Goal: Information Seeking & Learning: Learn about a topic

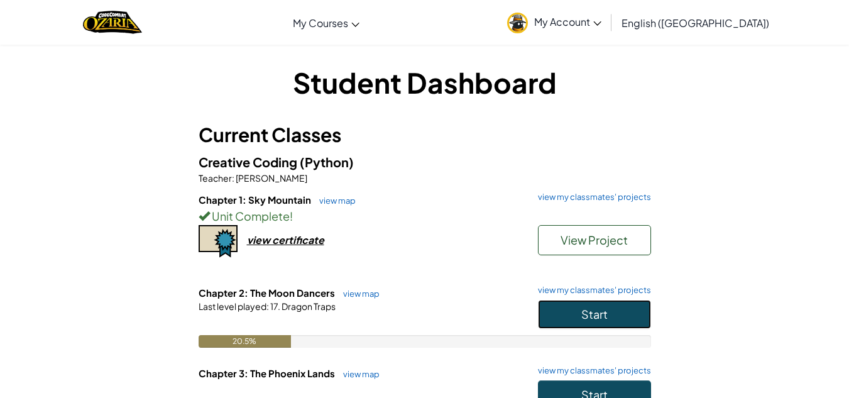
click at [593, 327] on button "Start" at bounding box center [594, 314] width 113 height 29
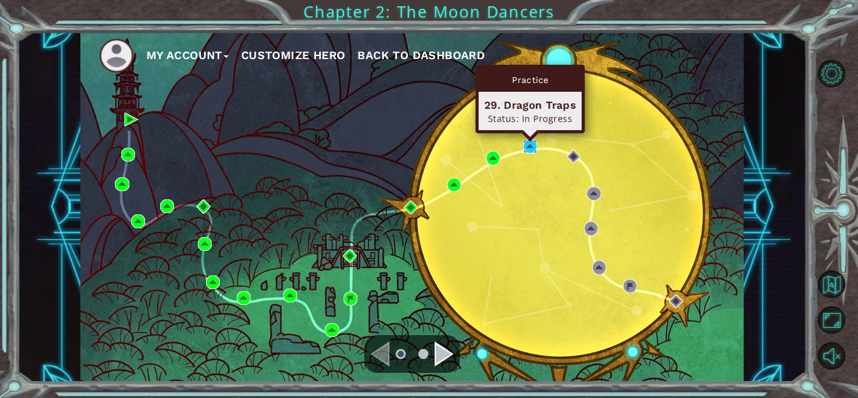
click at [530, 144] on img at bounding box center [530, 146] width 14 height 14
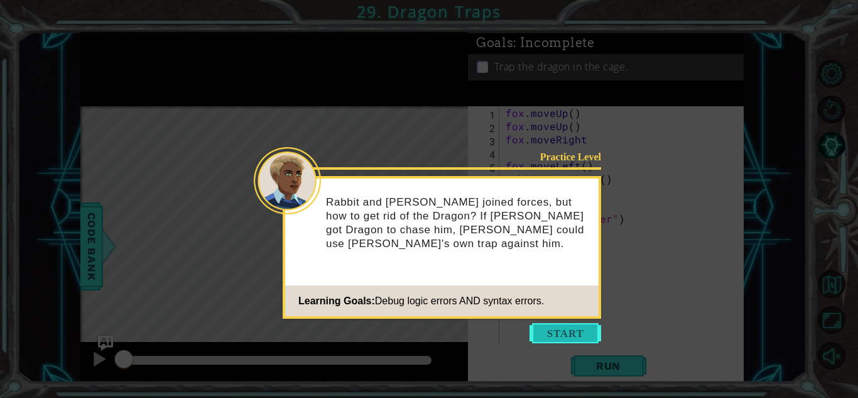
click at [572, 332] on button "Start" at bounding box center [566, 333] width 72 height 20
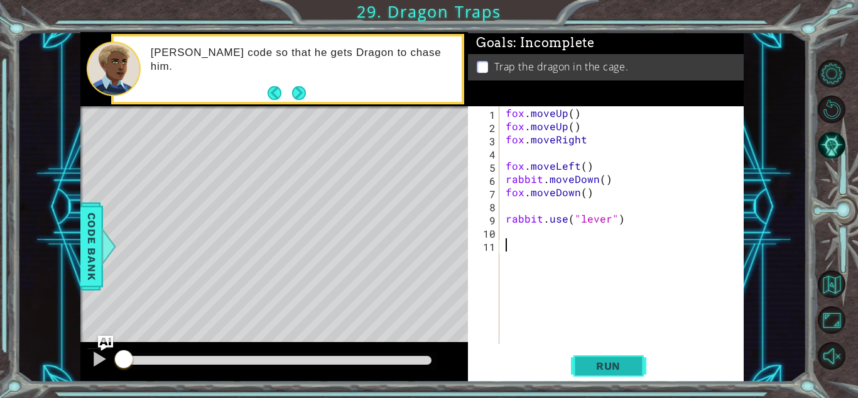
click at [627, 357] on button "Run" at bounding box center [608, 366] width 75 height 28
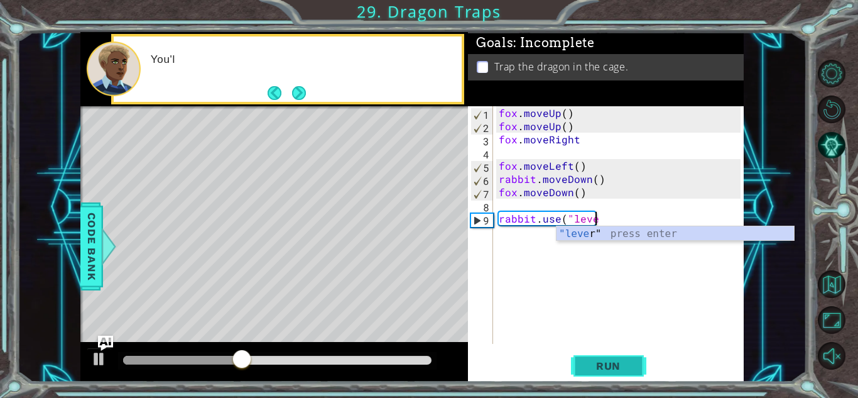
type textarea "r"
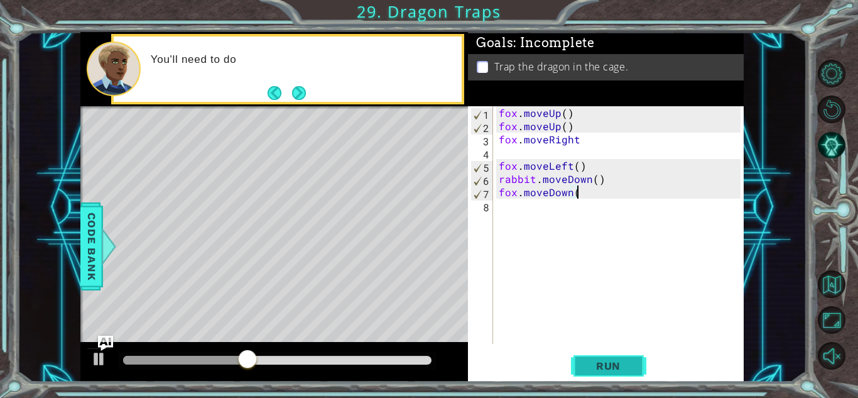
type textarea "f"
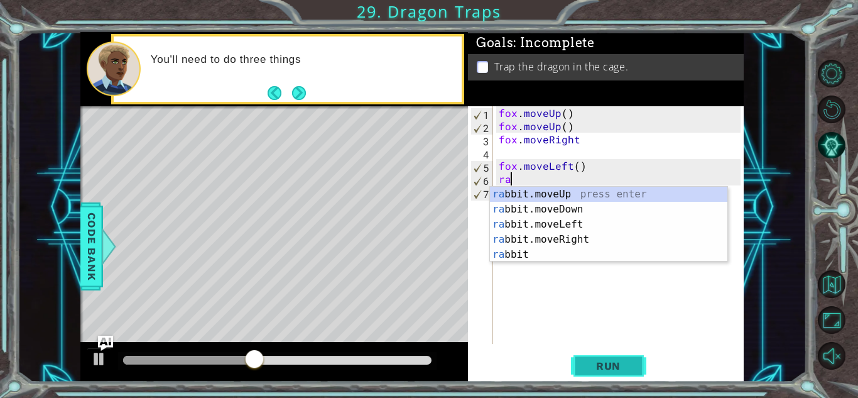
type textarea "r"
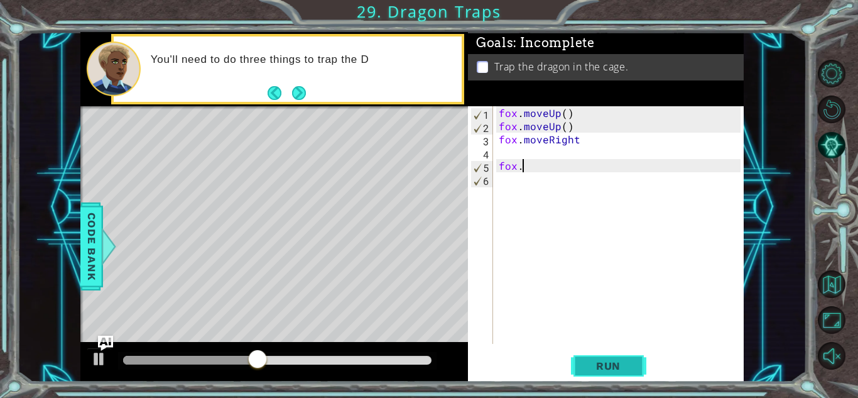
type textarea "f"
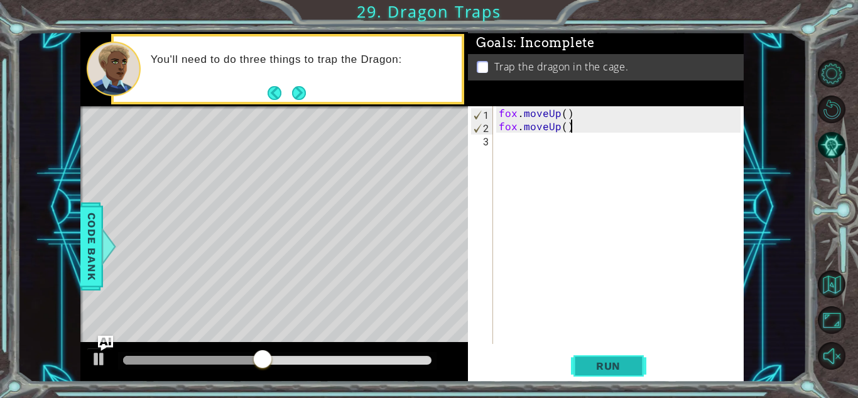
type textarea "f"
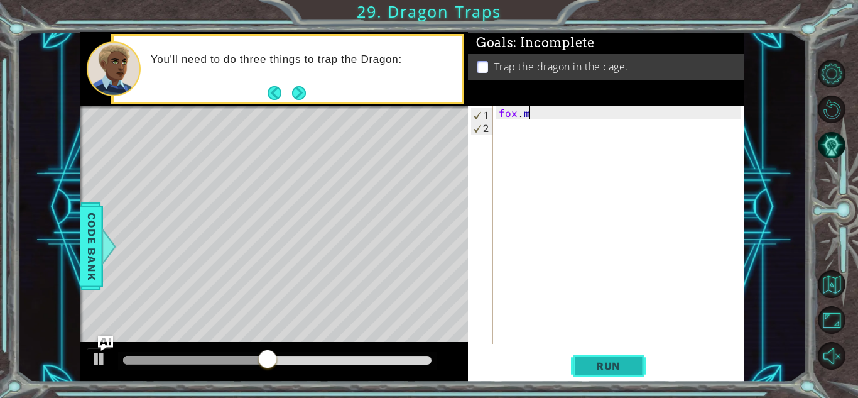
type textarea "f"
click at [627, 356] on button "Run" at bounding box center [608, 366] width 75 height 28
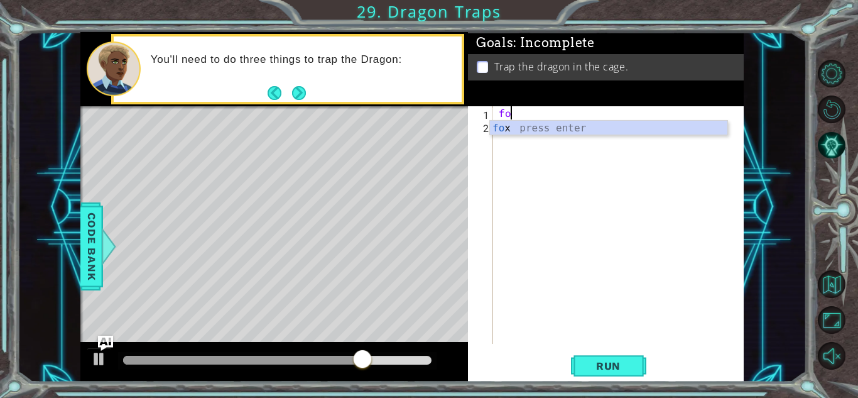
type textarea "f"
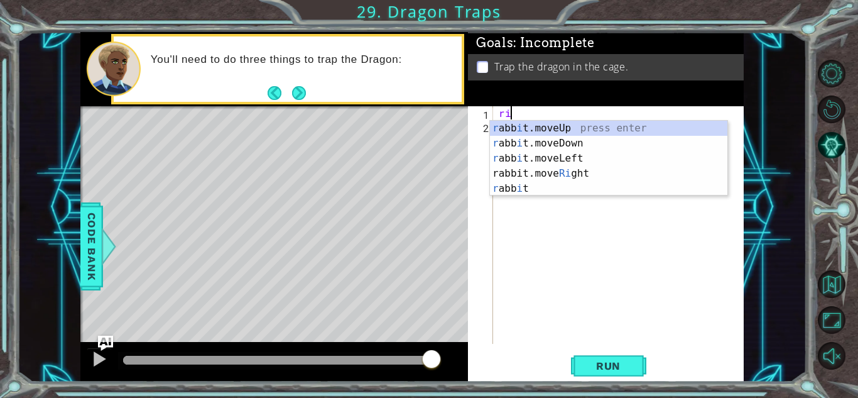
type textarea "r"
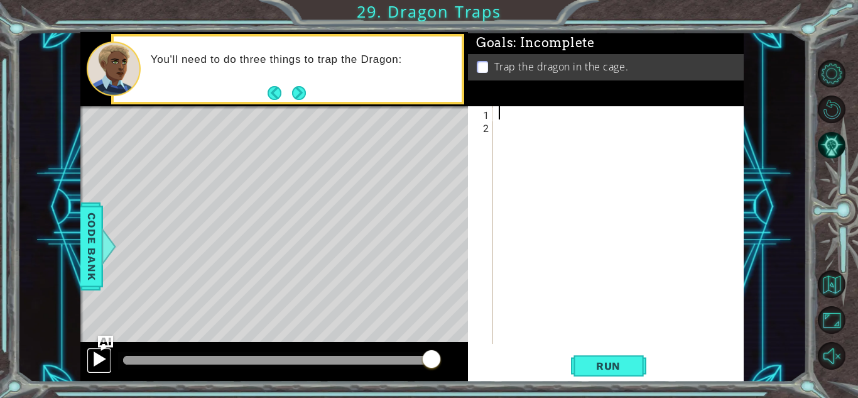
click at [97, 357] on div at bounding box center [99, 358] width 16 height 16
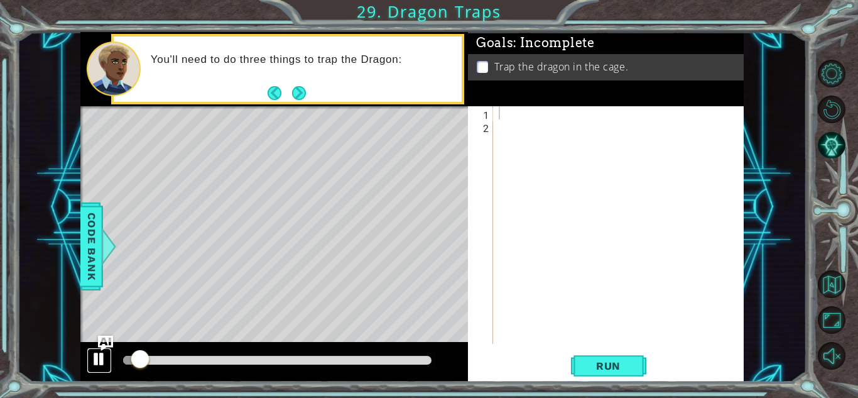
click at [97, 357] on div at bounding box center [99, 358] width 16 height 16
click at [93, 364] on div at bounding box center [99, 358] width 16 height 16
click at [298, 92] on button "Next" at bounding box center [299, 93] width 14 height 14
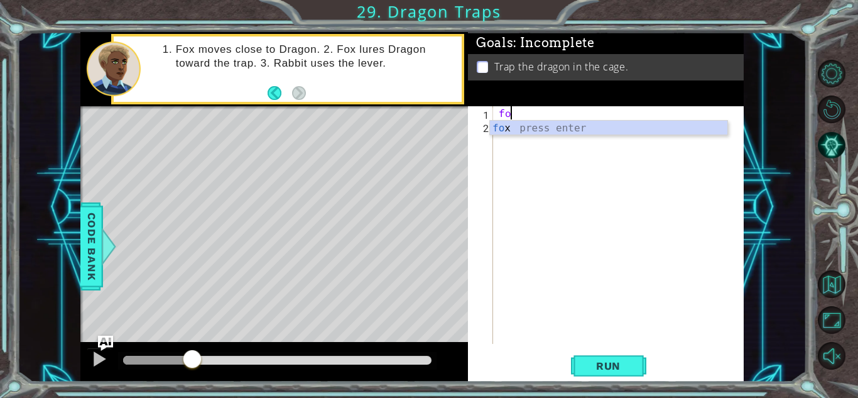
type textarea "f"
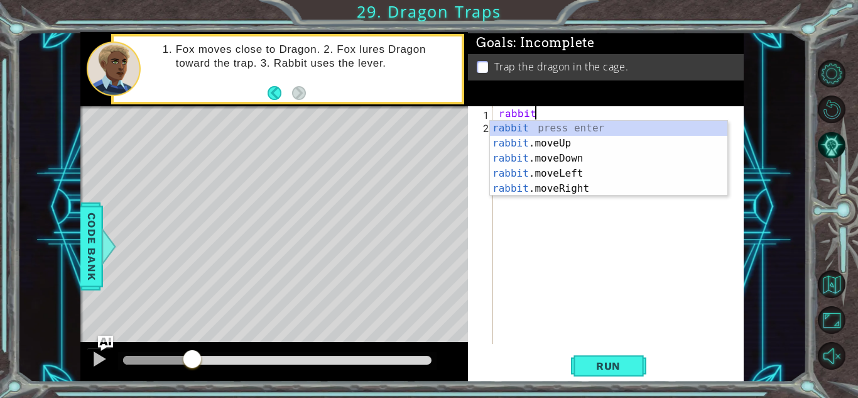
scroll to position [0, 1]
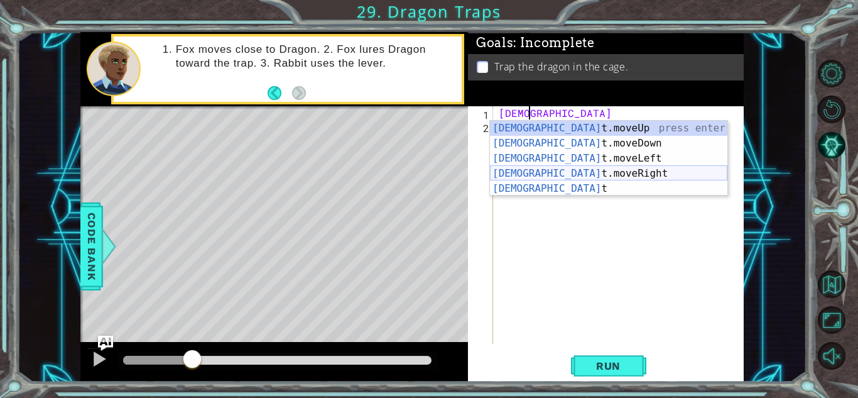
click at [563, 181] on div "rabbi t.moveUp press enter rabbi t.moveDown press enter rabbi t.moveLeft press …" at bounding box center [608, 174] width 237 height 106
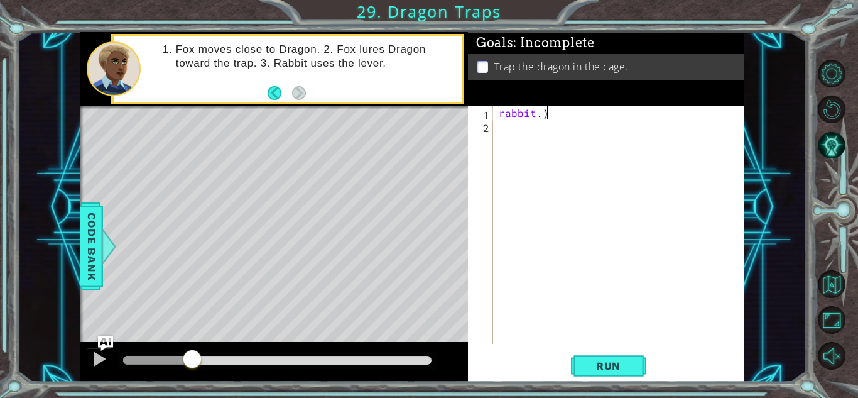
click at [555, 109] on div "rabbit . )" at bounding box center [621, 238] width 250 height 264
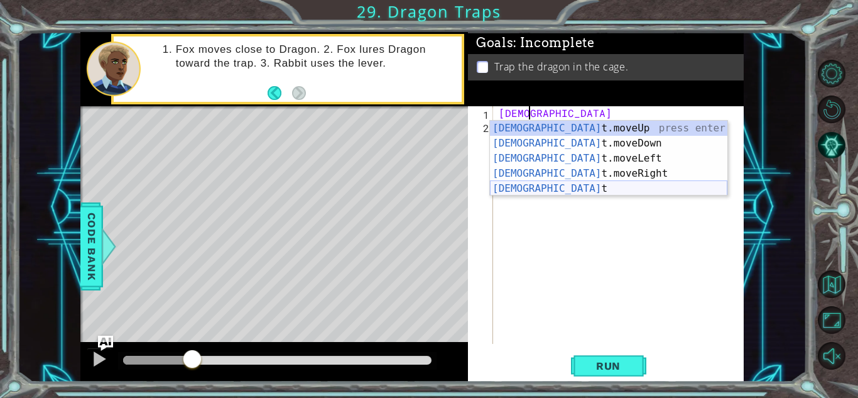
click at [516, 187] on div "rabbi t.moveUp press enter rabbi t.moveDown press enter rabbi t.moveLeft press …" at bounding box center [608, 174] width 237 height 106
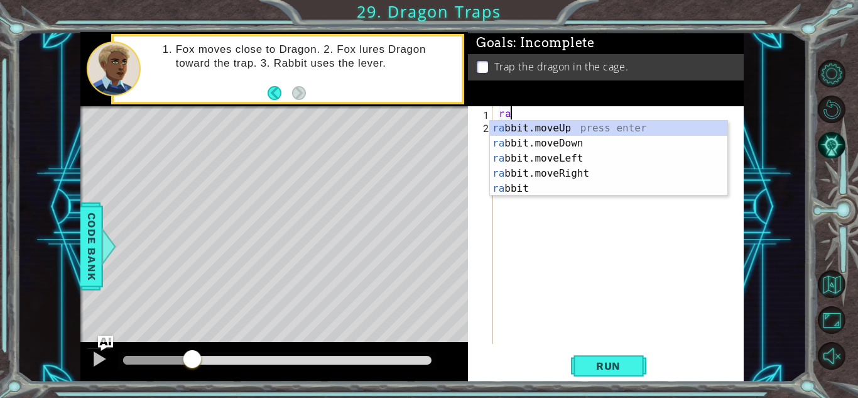
scroll to position [0, 0]
type textarea "r"
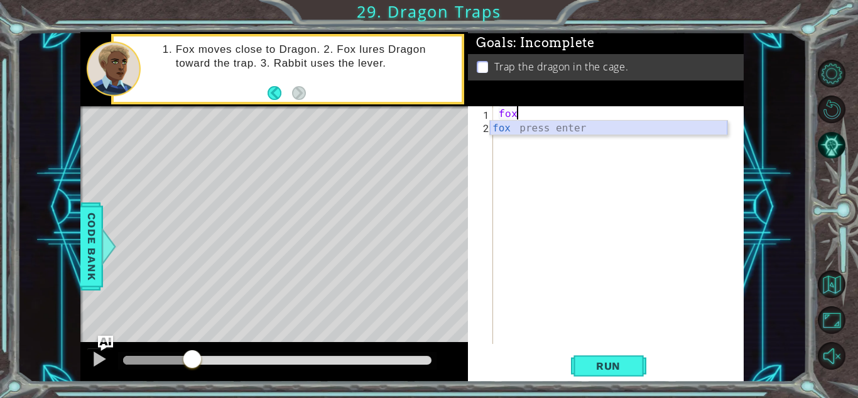
click at [562, 124] on div "fox press enter" at bounding box center [608, 143] width 237 height 45
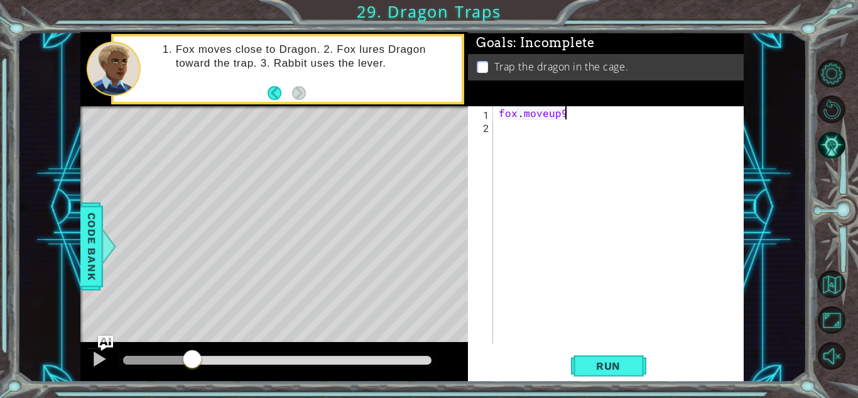
scroll to position [0, 4]
type textarea "fox.moveup99("
click at [571, 121] on div "fox . moveup99 (" at bounding box center [621, 238] width 250 height 264
click at [571, 116] on div "fox . moveup99 (" at bounding box center [621, 238] width 250 height 264
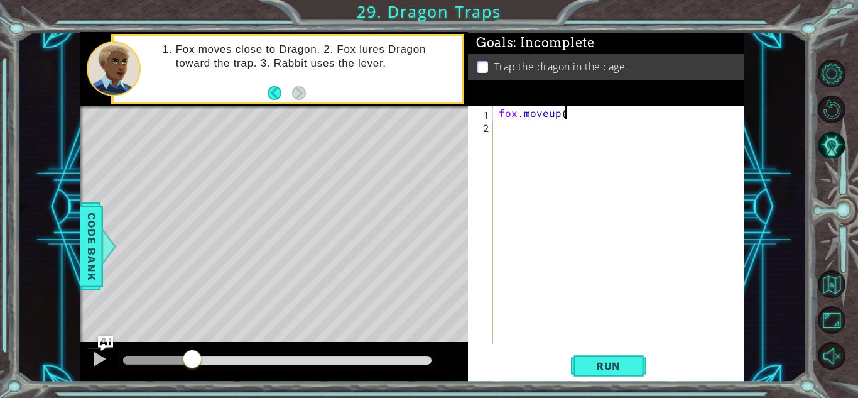
click at [566, 117] on div "fox . moveup (" at bounding box center [621, 238] width 250 height 264
click at [571, 114] on div "fox . moveup ( 0 )" at bounding box center [621, 238] width 250 height 264
type textarea "fox.moveup(2)"
click at [503, 124] on div "fox . moveup ( 2 )" at bounding box center [621, 238] width 250 height 264
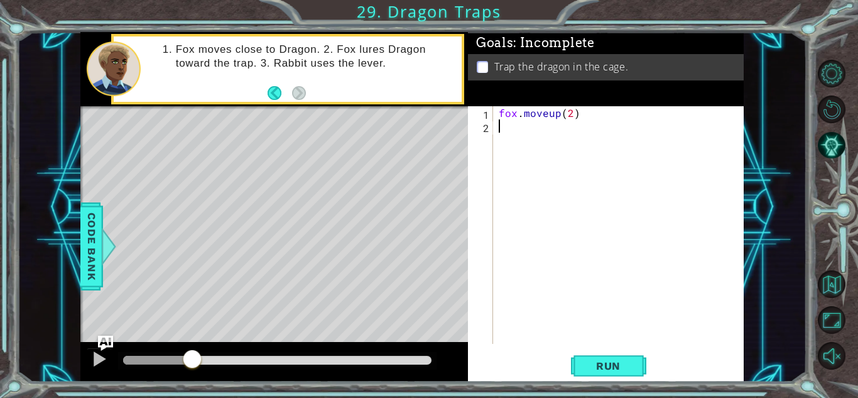
scroll to position [0, 0]
click at [503, 124] on div "fox . moveup ( 2 )" at bounding box center [621, 238] width 250 height 264
click at [554, 129] on div "fox . moveup ( 2 ) fox . moveright" at bounding box center [621, 238] width 250 height 264
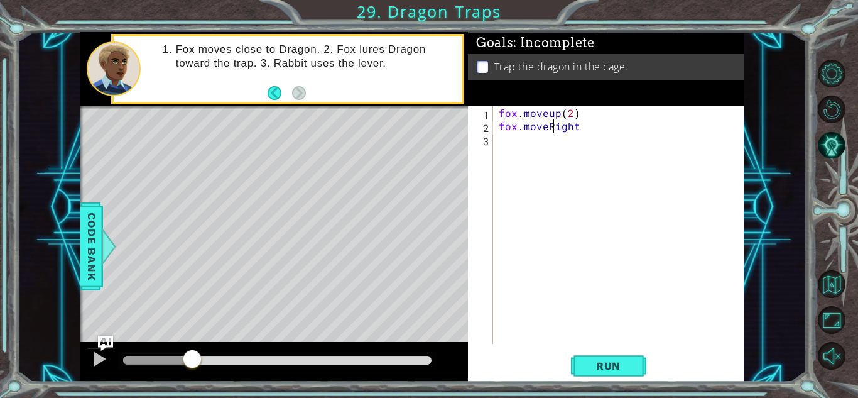
click at [552, 116] on div "fox . moveup ( 2 ) fox . moveRight" at bounding box center [621, 238] width 250 height 264
type textarea "fox.moveUp(2)"
click at [494, 142] on div "fox.moveUp(2) 1 2 3 fox . moveUp ( 2 ) fox . moveRight הההההההההההההההההההההההה…" at bounding box center [604, 224] width 273 height 237
click at [495, 136] on div "fox.moveUp(2) 1 2 3 fox . moveUp ( 2 ) fox . moveRight הההההההההההההההההההההההה…" at bounding box center [604, 224] width 273 height 237
click at [507, 142] on div "fox . moveUp ( 2 ) fox . moveRight" at bounding box center [621, 238] width 250 height 264
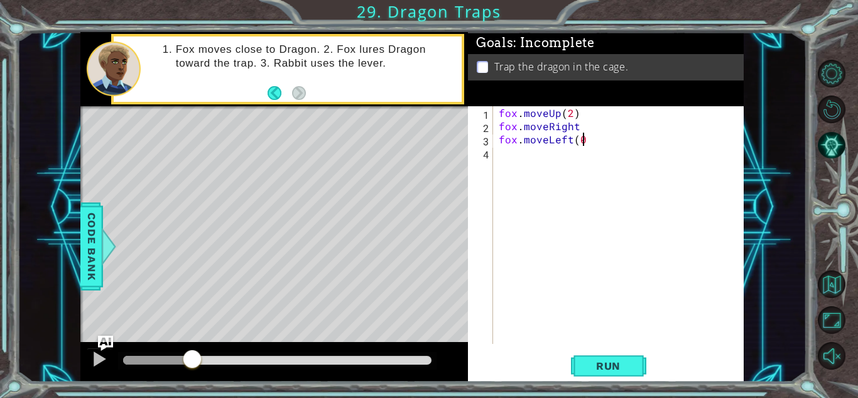
scroll to position [0, 5]
click at [584, 141] on div "fox . moveUp ( 2 ) fox . moveRight fox . moveLeft ( 0 )" at bounding box center [621, 238] width 250 height 264
type textarea "fox.moveLeft()"
click at [501, 161] on div "fox . moveUp ( 2 ) fox . moveRight fox . moveLeft ( )" at bounding box center [621, 238] width 250 height 264
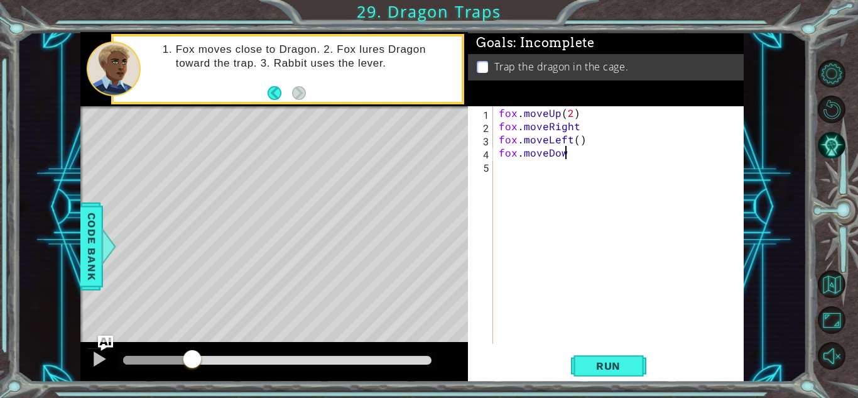
scroll to position [0, 4]
click at [571, 153] on div "fox . moveUp ( 2 ) fox . moveRight fox . moveLeft ( ) fox . moveDown" at bounding box center [621, 238] width 250 height 264
click at [601, 155] on div "fox . moveUp ( 2 ) fox . moveRight fox . moveLeft ( ) fox . moveDown99999 (" at bounding box center [621, 238] width 250 height 264
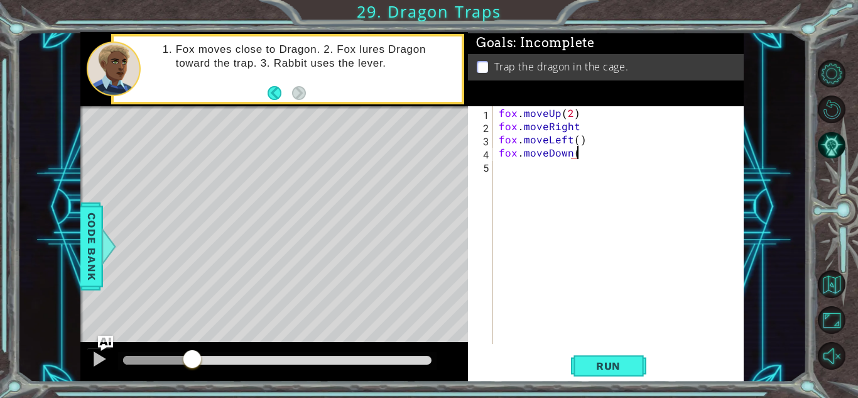
click at [601, 155] on div "fox . moveUp ( 2 ) fox . moveRight fox . moveLeft ( ) fox . moveDown (" at bounding box center [621, 238] width 250 height 264
click at [573, 155] on div "fox . moveUp ( 2 ) fox . moveRight fox . moveLeft ( ) fox . moveDown ( )" at bounding box center [621, 238] width 250 height 264
click at [583, 155] on div "fox . moveUp ( 2 ) fox . moveRight fox . moveLeft ( ) fox . moveDown ( )" at bounding box center [621, 238] width 250 height 264
click at [576, 155] on div "fox . moveUp ( 2 ) fox . moveRight fox . moveLeft ( ) fox . moveDown ( )" at bounding box center [621, 238] width 250 height 264
type textarea "fox.moveDown(2)"
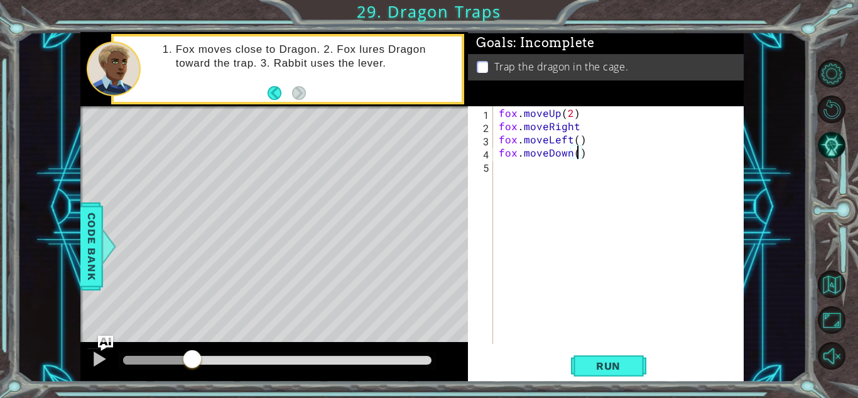
scroll to position [0, 5]
click at [514, 171] on div "fox . moveUp ( 2 ) fox . moveRight fox . moveLeft ( ) fox . moveDown ( 2 )" at bounding box center [621, 238] width 250 height 264
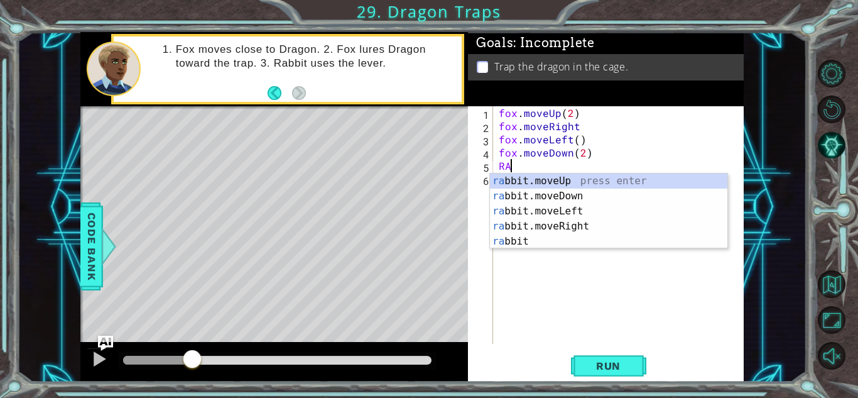
type textarea "R"
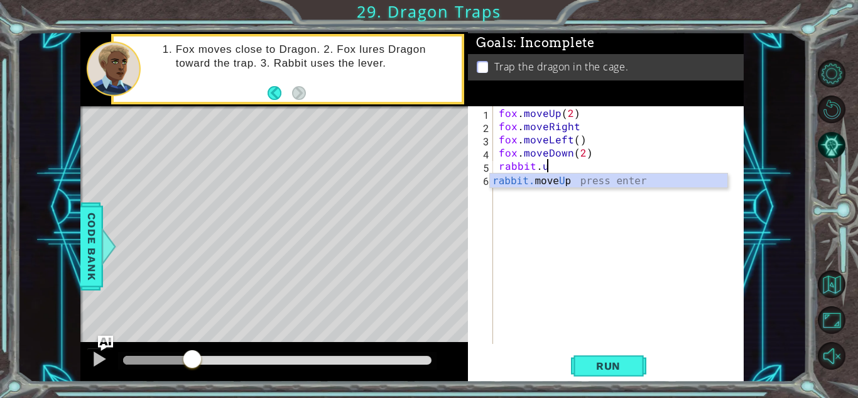
scroll to position [0, 3]
click at [254, 148] on div "Level Map" at bounding box center [370, 291] width 580 height 370
click at [558, 170] on div "fox . moveUp ( 2 ) fox . moveRight fox . moveLeft ( ) fox . moveDown ( 2 ) rabb…" at bounding box center [621, 238] width 250 height 264
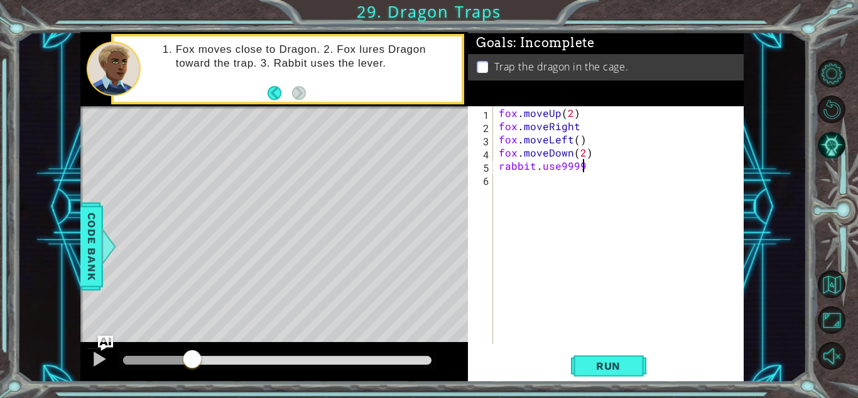
type textarea "rabbit.use9999("
click at [583, 173] on div "fox . moveUp ( 2 ) fox . moveRight fox . moveLeft ( ) fox . moveDown ( 2 ) rabb…" at bounding box center [621, 238] width 250 height 264
click at [585, 168] on div "fox . moveUp ( 2 ) fox . moveRight fox . moveLeft ( ) fox . moveDown ( 2 ) rabb…" at bounding box center [621, 238] width 250 height 264
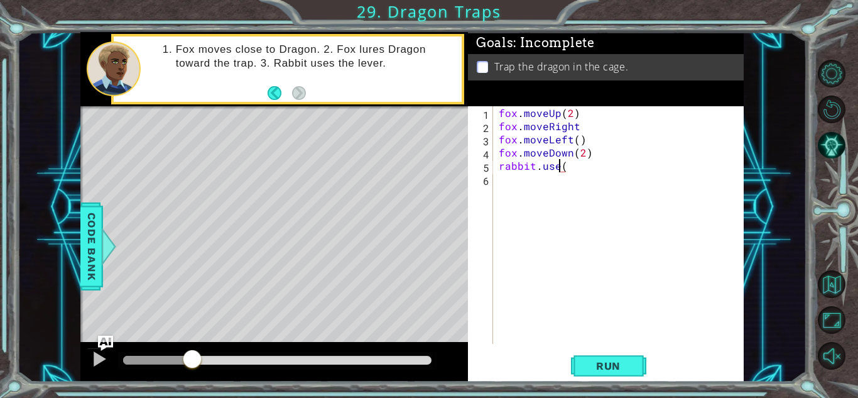
click at [585, 170] on div "fox . moveUp ( 2 ) fox . moveRight fox . moveLeft ( ) fox . moveDown ( 2 ) rabb…" at bounding box center [621, 238] width 250 height 264
click at [565, 169] on div "fox . moveUp ( 2 ) fox . moveRight fox . moveLeft ( ) fox . moveDown ( 2 ) rabb…" at bounding box center [621, 238] width 250 height 264
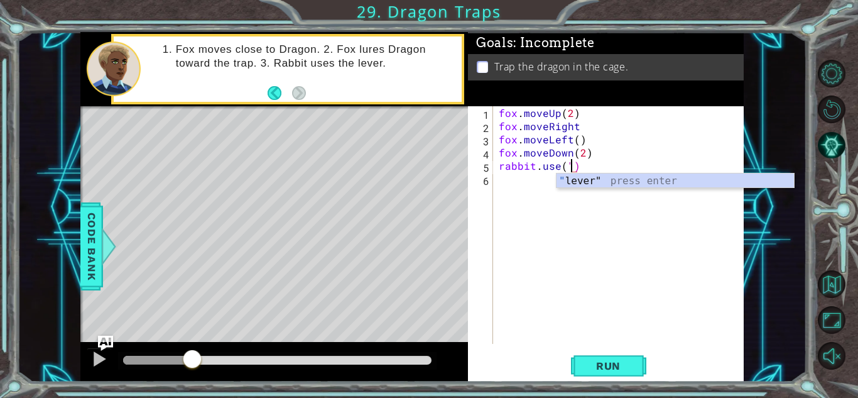
click at [565, 169] on div "fox . moveUp ( 2 ) fox . moveRight fox . moveLeft ( ) fox . moveDown ( 2 ) rabb…" at bounding box center [621, 238] width 250 height 264
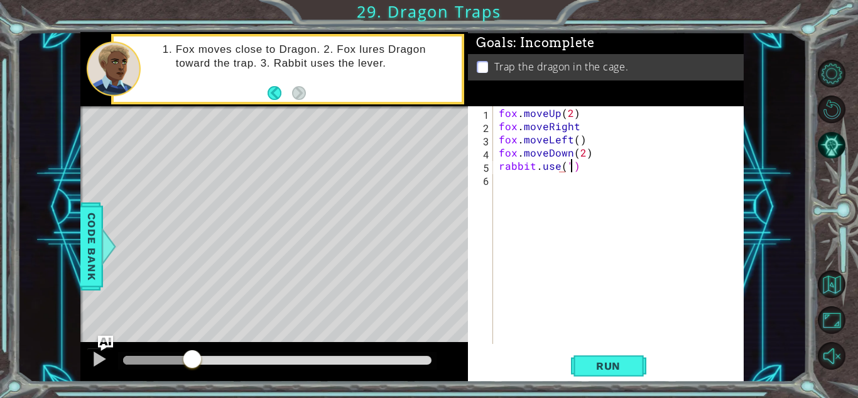
click at [570, 169] on div "fox . moveUp ( 2 ) fox . moveRight fox . moveLeft ( ) fox . moveDown ( 2 ) rabb…" at bounding box center [621, 238] width 250 height 264
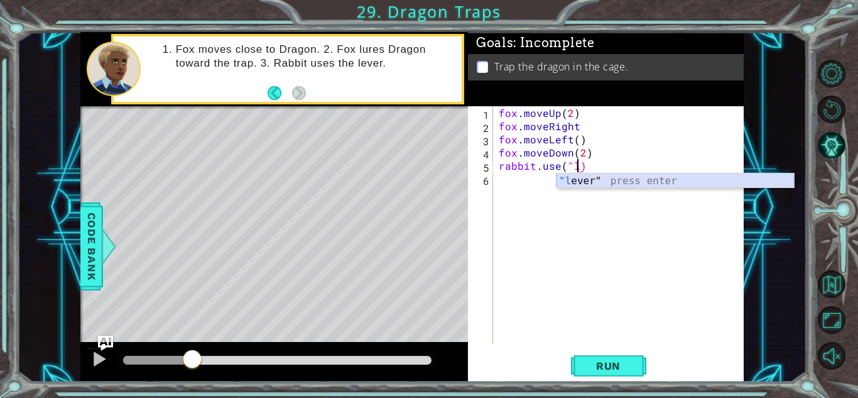
click at [570, 177] on div ""l ever" press enter" at bounding box center [675, 195] width 237 height 45
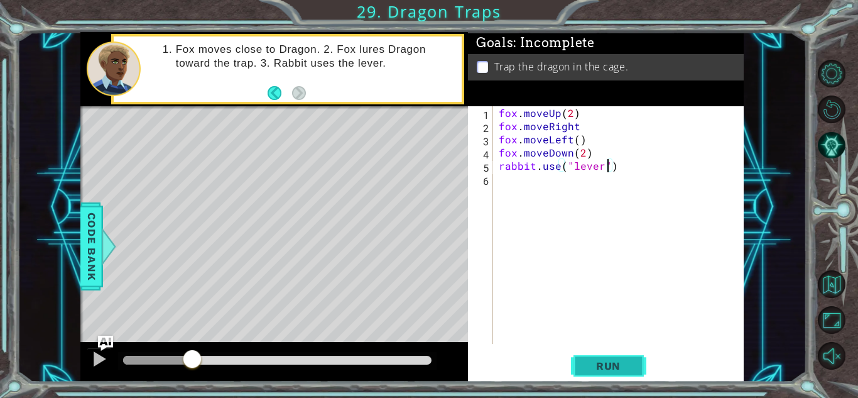
type textarea "rabbit.use("lever")"
click at [612, 359] on span "Run" at bounding box center [609, 365] width 50 height 13
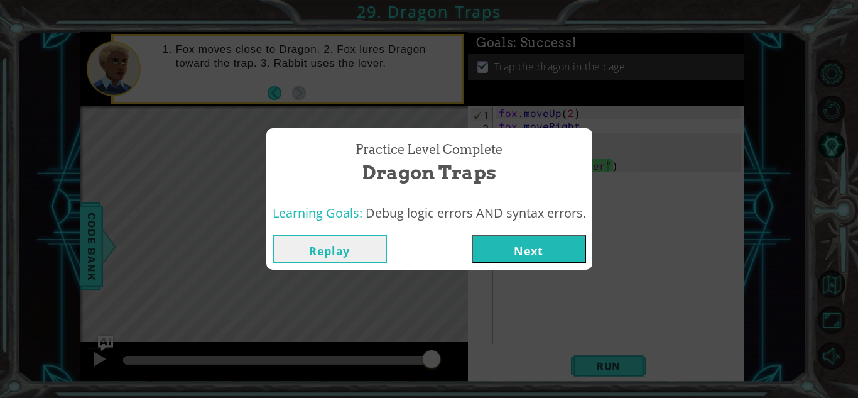
click at [528, 244] on button "Next" at bounding box center [529, 249] width 114 height 28
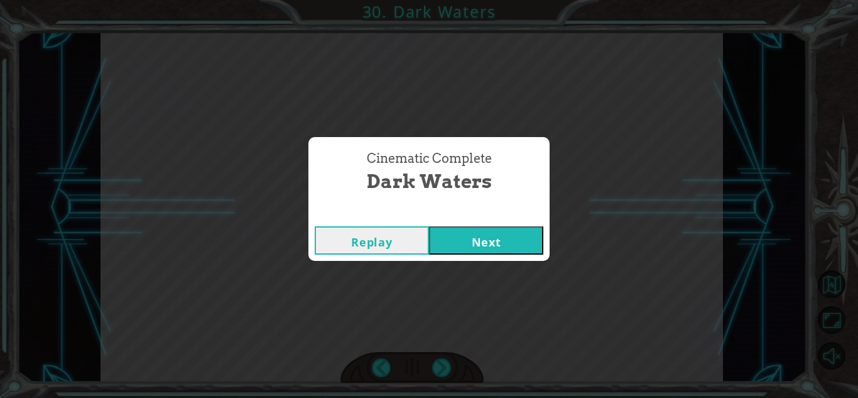
click at [478, 241] on button "Next" at bounding box center [486, 240] width 114 height 28
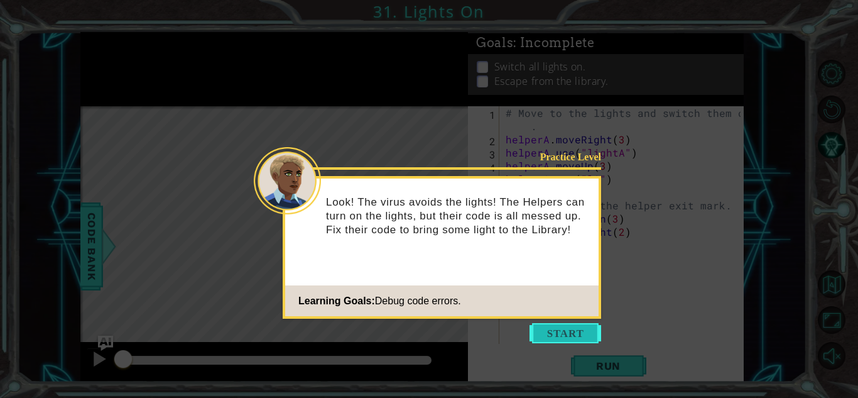
click at [569, 332] on button "Start" at bounding box center [566, 333] width 72 height 20
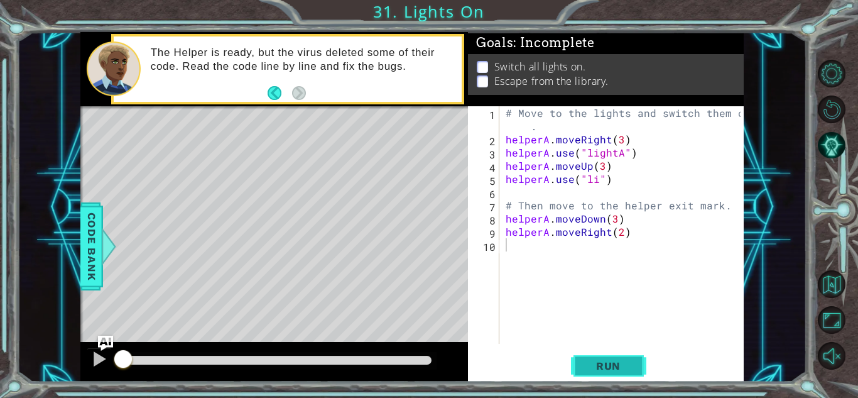
click at [602, 367] on span "Run" at bounding box center [609, 365] width 50 height 13
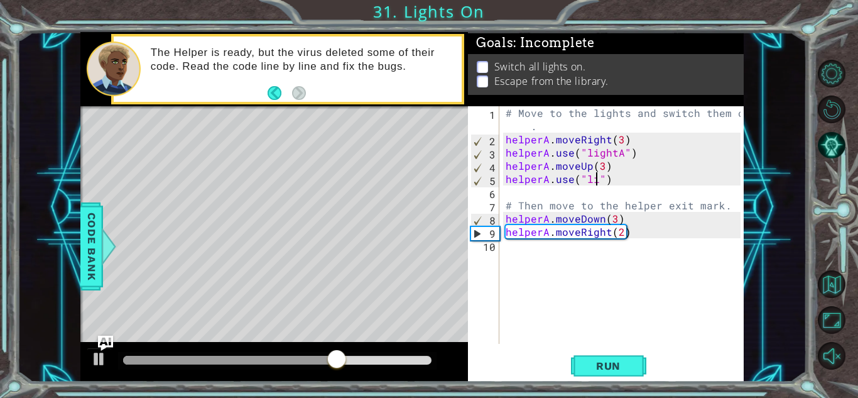
click at [594, 180] on div "# Move to the lights and switch them on . helperA . moveRight ( 3 ) helperA . u…" at bounding box center [625, 244] width 244 height 277
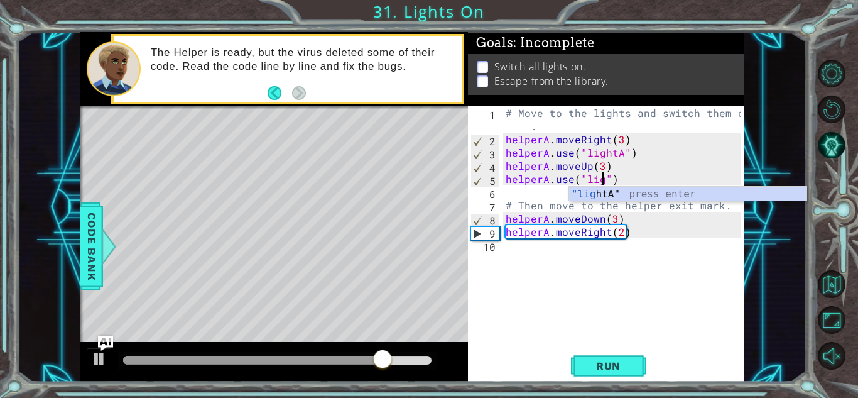
scroll to position [0, 6]
click at [631, 188] on div ""light A" press enter" at bounding box center [687, 209] width 237 height 45
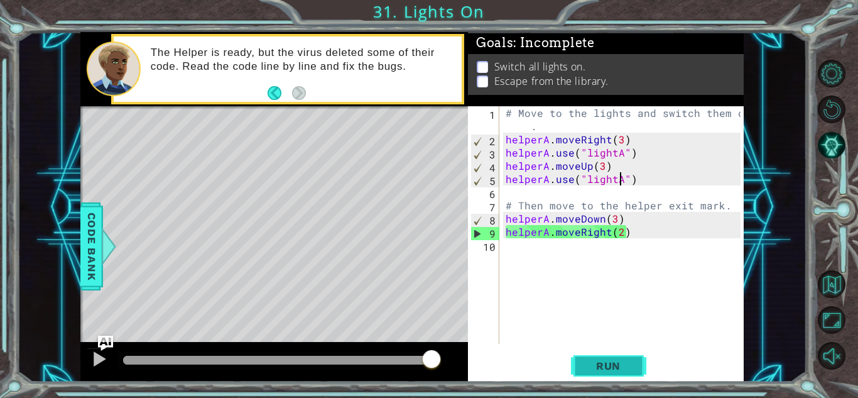
click at [616, 363] on span "Run" at bounding box center [609, 365] width 50 height 13
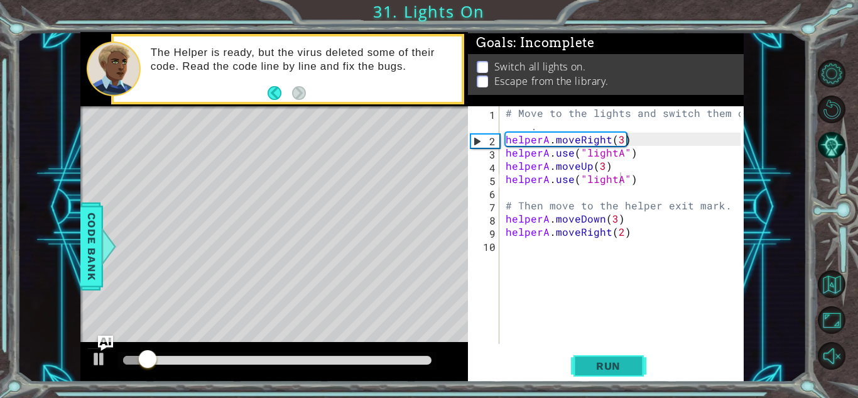
click at [616, 363] on span "Run" at bounding box center [609, 365] width 50 height 13
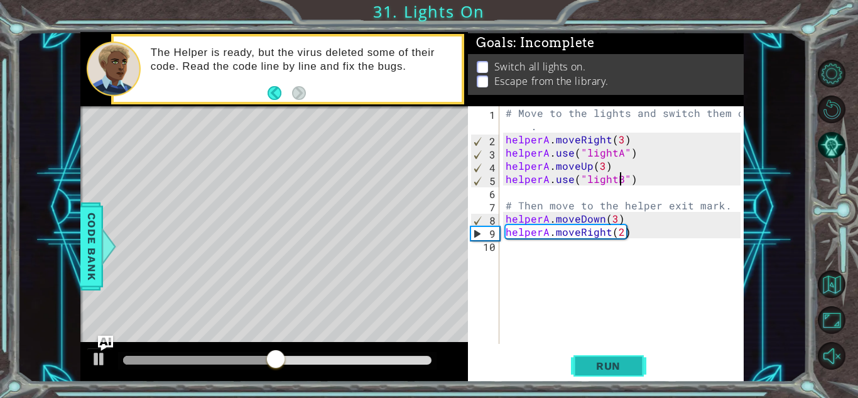
scroll to position [0, 7]
click at [617, 364] on span "Run" at bounding box center [609, 365] width 50 height 13
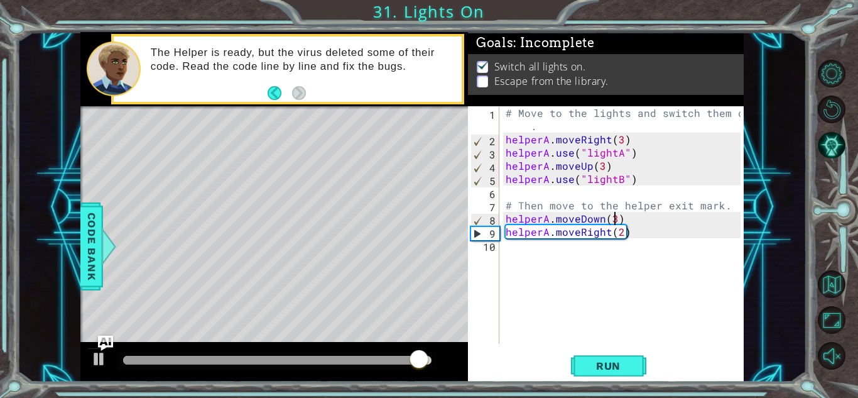
click at [611, 216] on div "# Move to the lights and switch them on . helperA . moveRight ( 3 ) helperA . u…" at bounding box center [625, 244] width 244 height 277
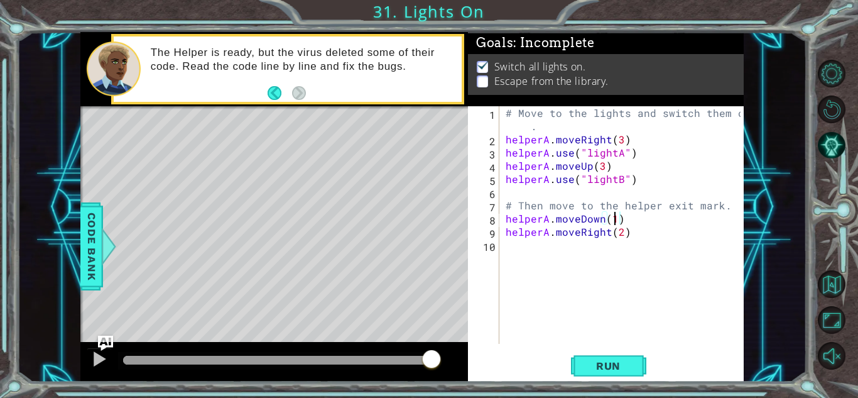
scroll to position [0, 6]
type textarea "helperA.moveDown(1)"
click at [599, 367] on span "Run" at bounding box center [609, 365] width 50 height 13
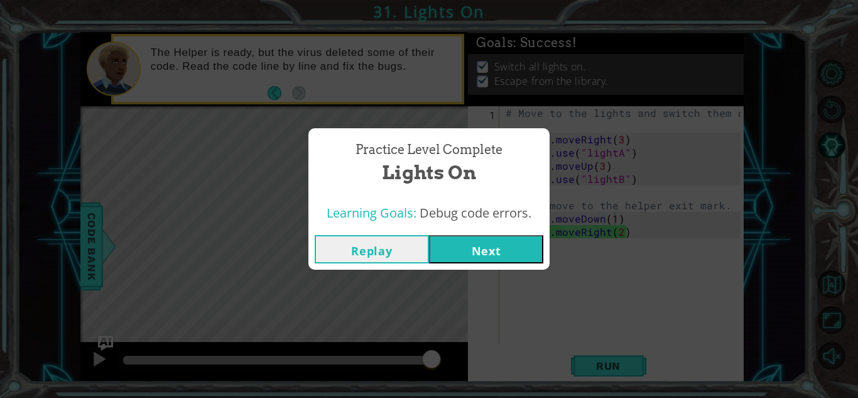
click at [519, 255] on button "Next" at bounding box center [486, 249] width 114 height 28
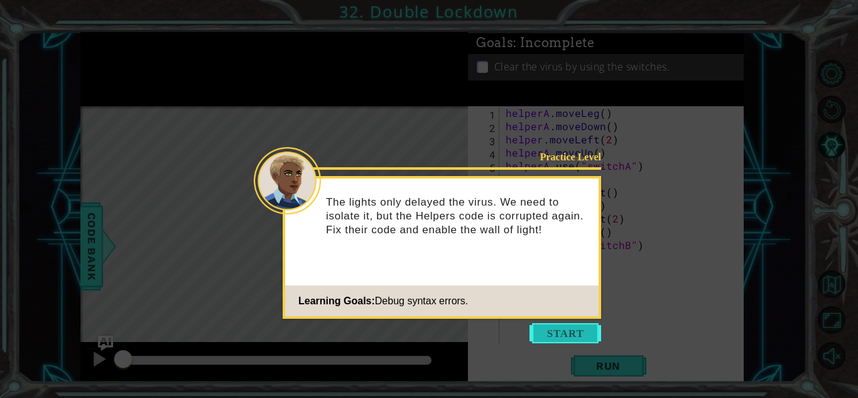
click at [577, 332] on button "Start" at bounding box center [566, 333] width 72 height 20
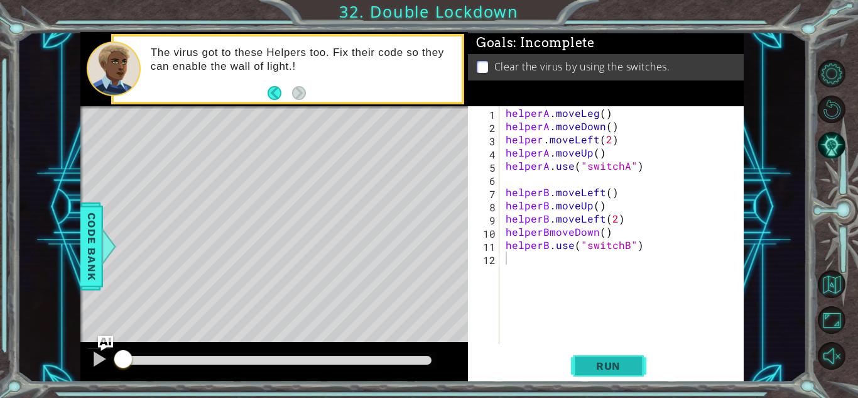
click at [611, 362] on span "Run" at bounding box center [609, 365] width 50 height 13
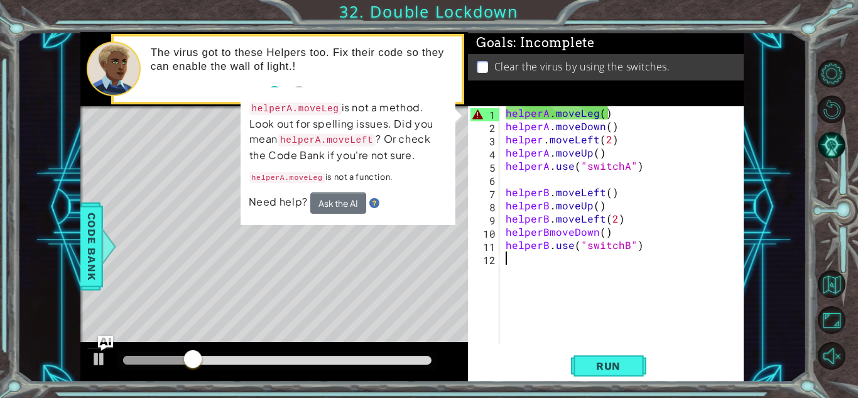
click at [507, 299] on div "helperA . moveLeg ( ) helperA . moveDown ( ) helper . moveLeft ( 2 ) helperA . …" at bounding box center [625, 238] width 244 height 264
click at [586, 109] on div "helperA . moveLeg ( ) helperA . moveDown ( ) helper . moveLeft ( 2 ) helperA . …" at bounding box center [625, 238] width 244 height 264
click at [594, 112] on div "helperA . moveLeg ( ) helperA . moveDown ( ) helper . moveLeft ( 2 ) helperA . …" at bounding box center [625, 238] width 244 height 264
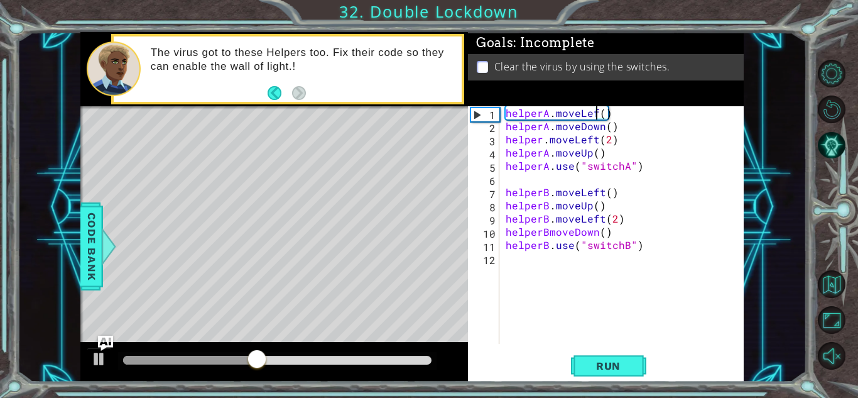
scroll to position [0, 6]
click at [622, 361] on span "Run" at bounding box center [609, 365] width 50 height 13
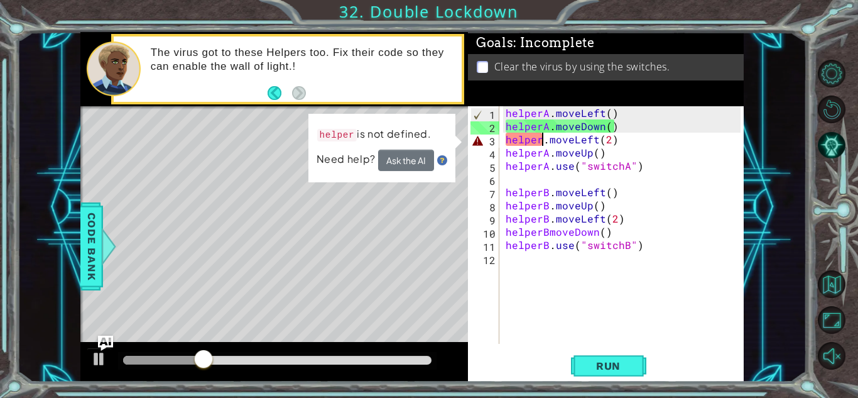
click at [540, 142] on div "helperA . moveLeft ( ) helperA . moveDown ( ) helper . moveLeft ( 2 ) helperA .…" at bounding box center [625, 238] width 244 height 264
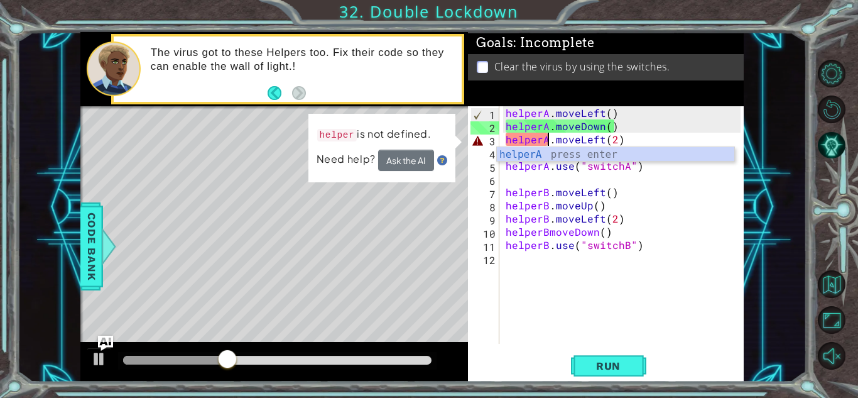
scroll to position [0, 3]
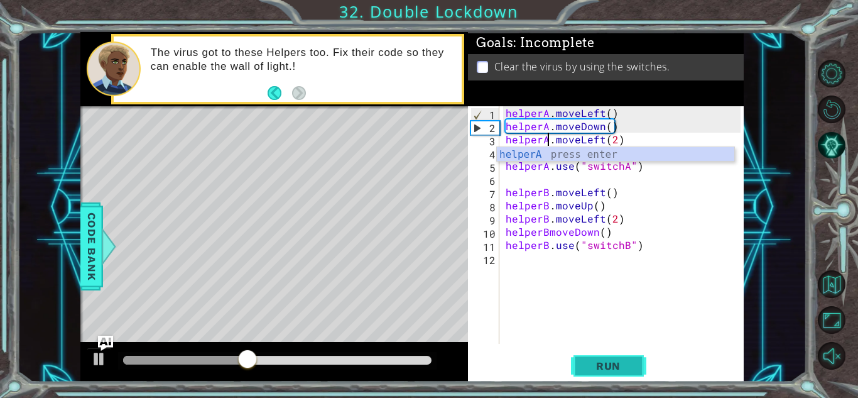
click at [600, 362] on span "Run" at bounding box center [609, 365] width 50 height 13
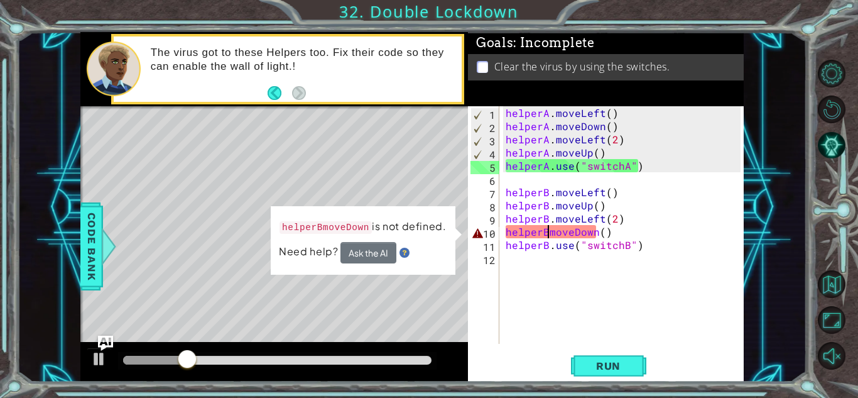
click at [546, 236] on div "helperA . moveLeft ( ) helperA . moveDown ( ) helperA . moveLeft ( 2 ) helperA …" at bounding box center [625, 238] width 244 height 264
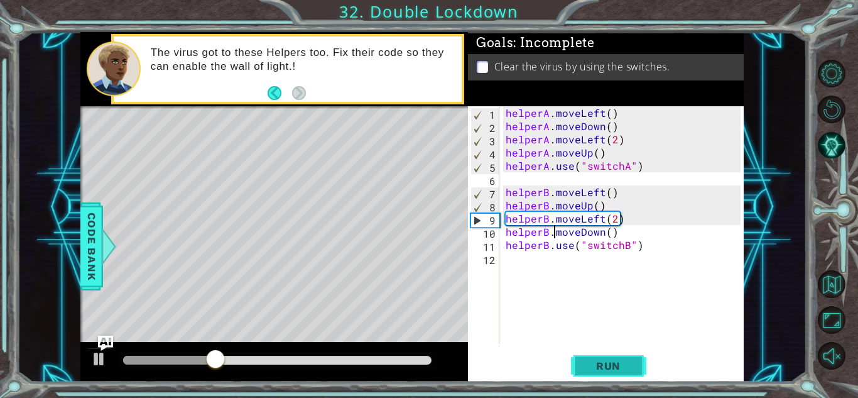
type textarea "helperB.moveDown()"
click at [617, 361] on span "Run" at bounding box center [609, 365] width 50 height 13
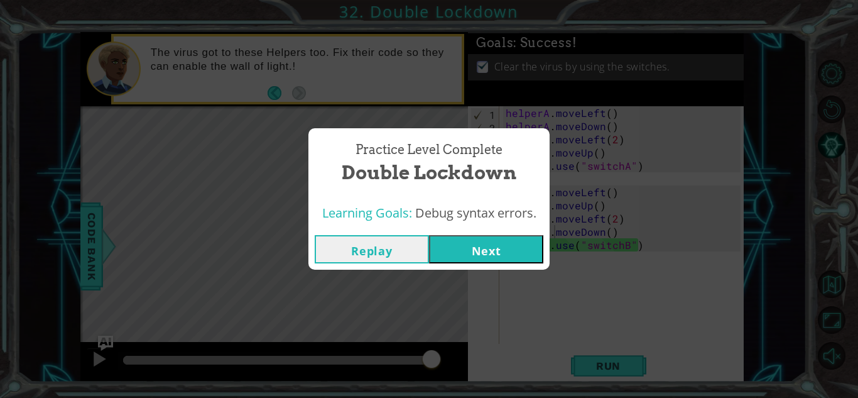
click at [503, 251] on button "Next" at bounding box center [486, 249] width 114 height 28
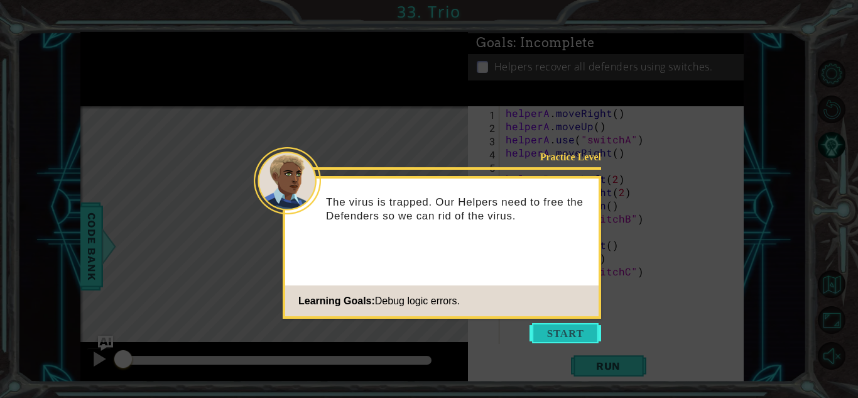
click at [568, 331] on button "Start" at bounding box center [566, 333] width 72 height 20
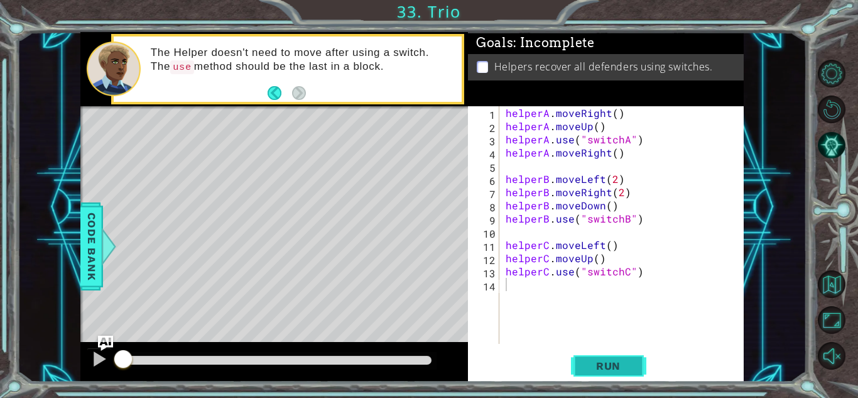
click at [603, 364] on span "Run" at bounding box center [609, 365] width 50 height 13
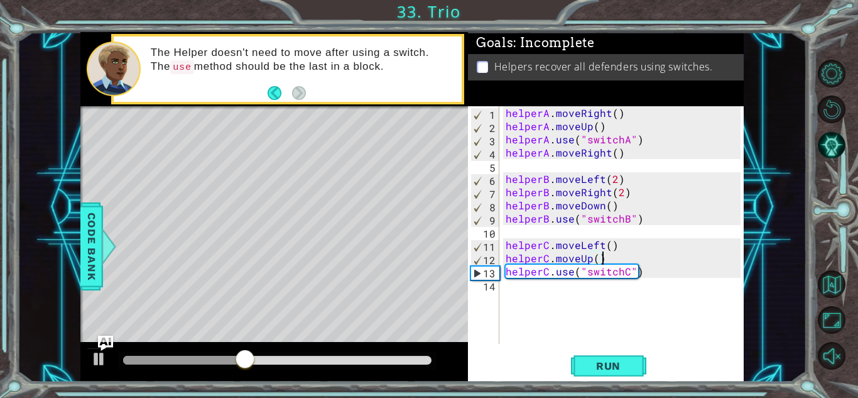
click at [602, 259] on div "helperA . moveRight ( ) helperA . moveUp ( ) helperA . use ( "switchA" ) helper…" at bounding box center [625, 238] width 244 height 264
type textarea "helperC.moveUp()"
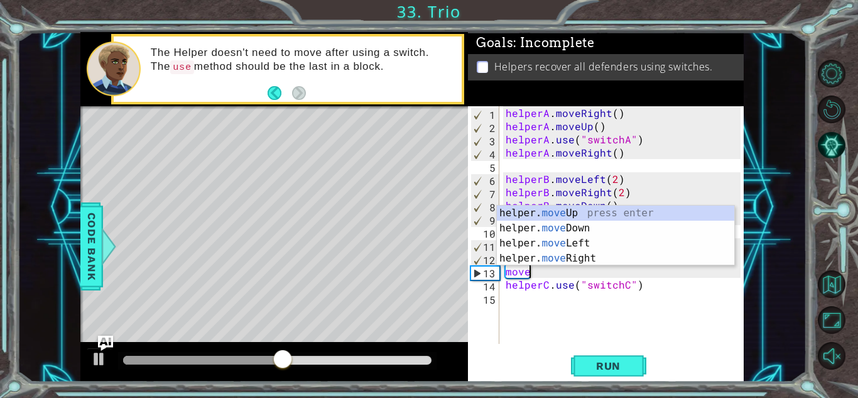
scroll to position [0, 1]
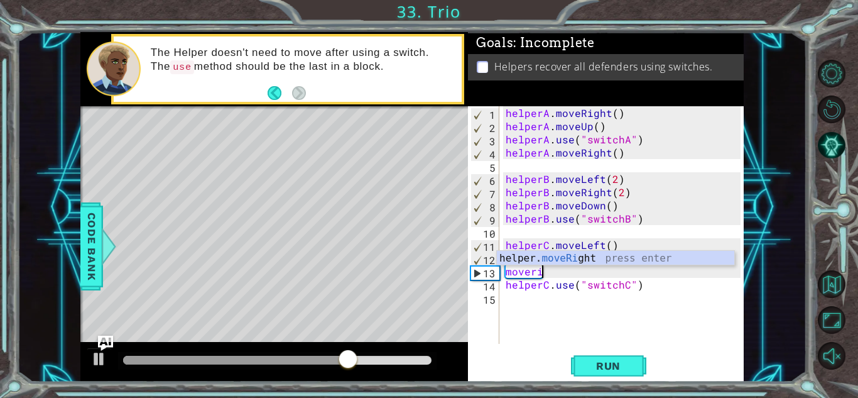
click at [602, 259] on div "helper. moveRi ght press enter" at bounding box center [615, 273] width 237 height 45
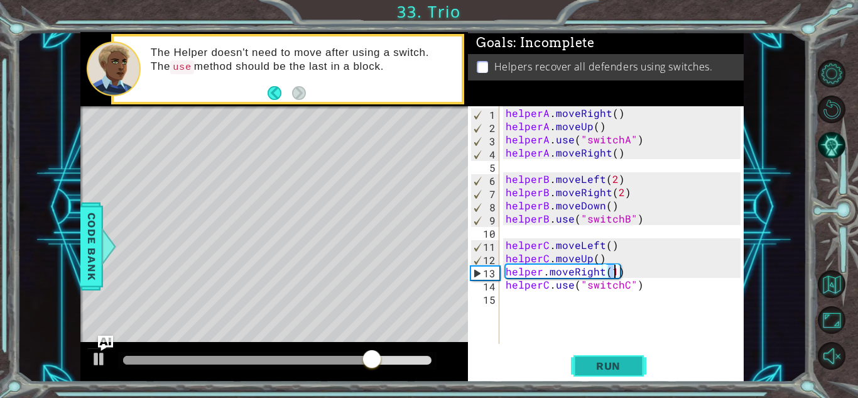
click at [609, 368] on span "Run" at bounding box center [609, 365] width 50 height 13
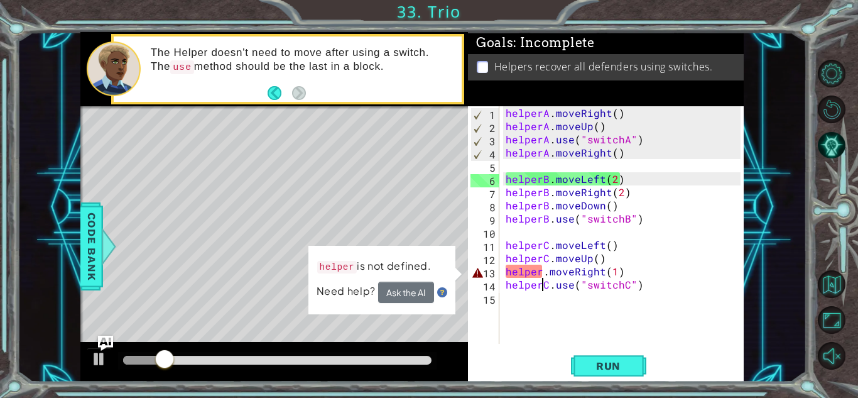
click at [539, 280] on div "helperA . moveRight ( ) helperA . moveUp ( ) helperA . use ( "switchA" ) helper…" at bounding box center [625, 238] width 244 height 264
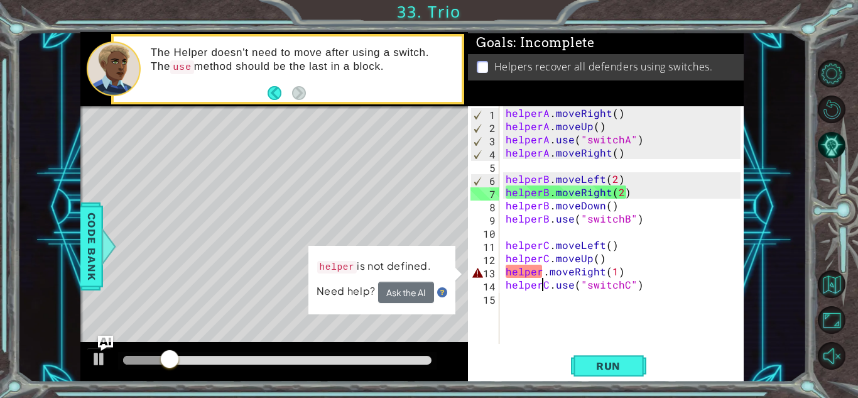
click at [537, 274] on div "helperA . moveRight ( ) helperA . moveUp ( ) helperA . use ( "switchA" ) helper…" at bounding box center [625, 238] width 244 height 264
click at [542, 276] on div "helperA . moveRight ( ) helperA . moveUp ( ) helperA . use ( "switchA" ) helper…" at bounding box center [625, 238] width 244 height 264
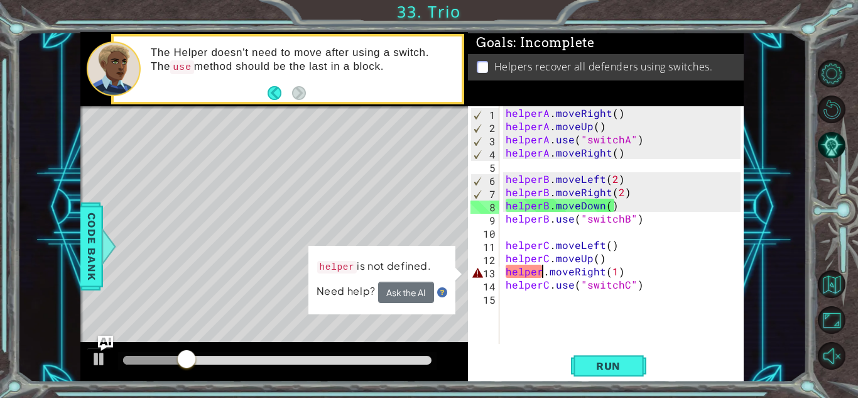
scroll to position [0, 3]
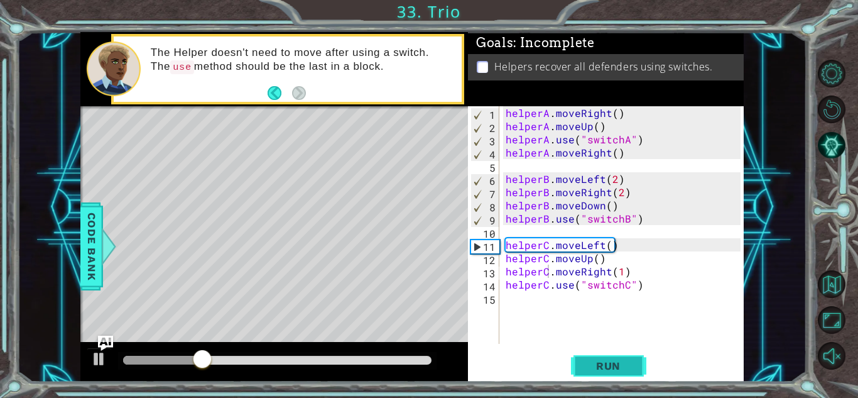
click at [614, 364] on span "Run" at bounding box center [609, 365] width 50 height 13
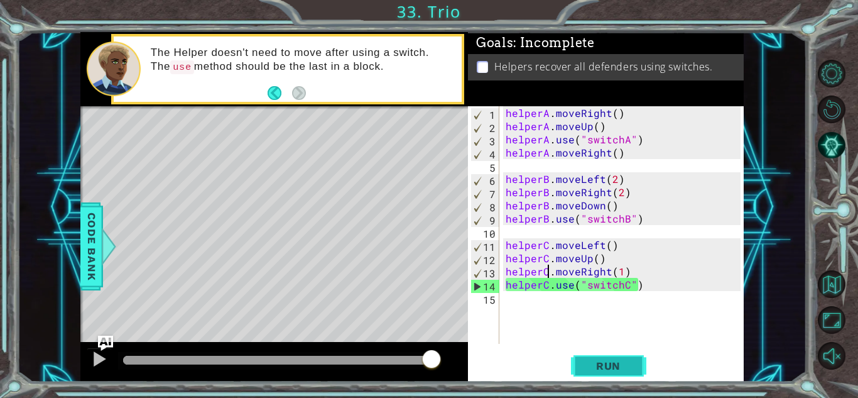
click at [596, 369] on span "Run" at bounding box center [609, 365] width 50 height 13
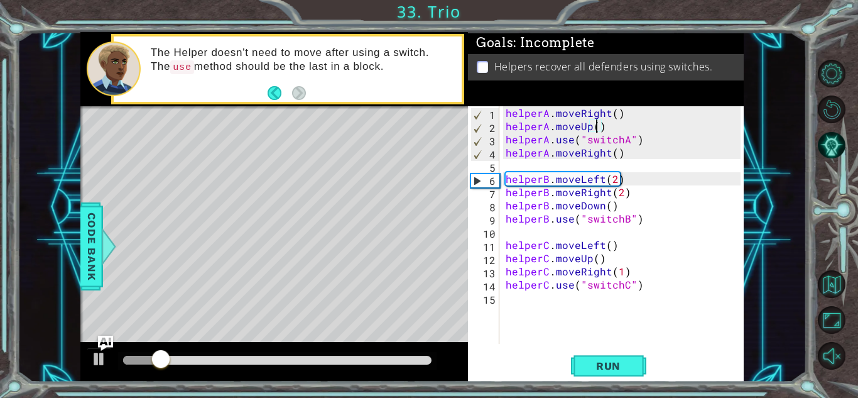
click at [597, 128] on div "helperA . moveRight ( ) helperA . moveUp ( ) helperA . use ( "switchA" ) helper…" at bounding box center [625, 238] width 244 height 264
click at [602, 128] on div "helperA . moveRight ( ) helperA . moveUp ( ) helperA . use ( "switchA" ) helper…" at bounding box center [625, 238] width 244 height 264
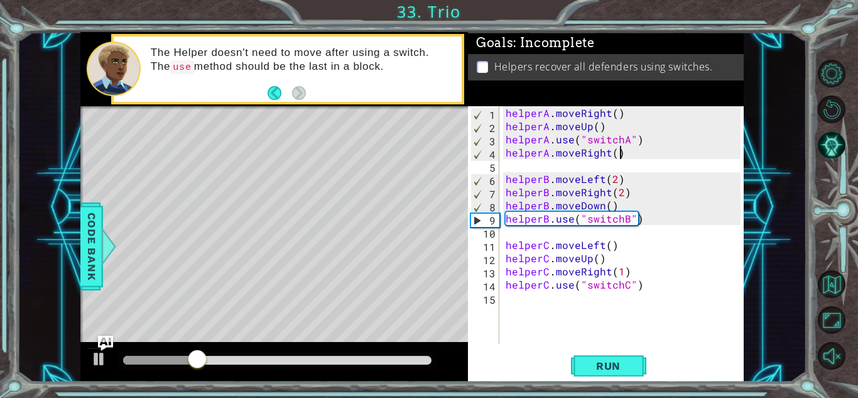
click at [619, 157] on div "helperA . moveRight ( ) helperA . moveUp ( ) helperA . use ( "switchA" ) helper…" at bounding box center [625, 238] width 244 height 264
type textarea "helperA.moveRight()"
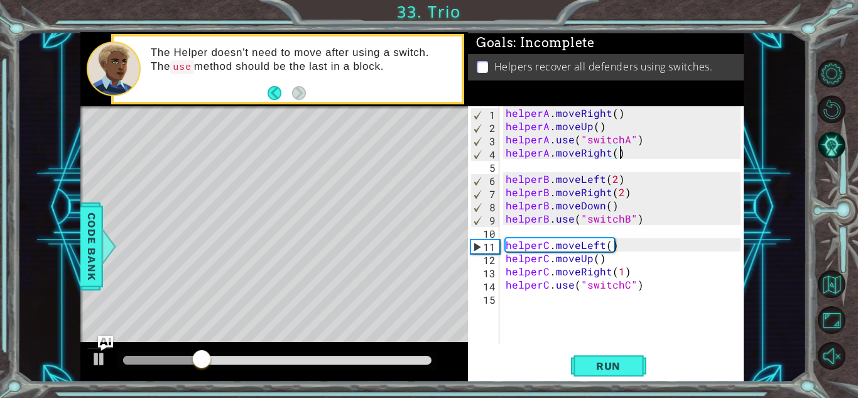
scroll to position [0, 0]
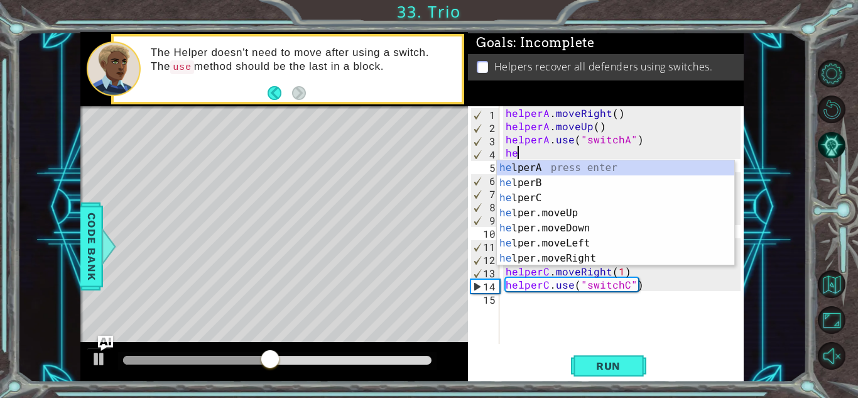
type textarea "h"
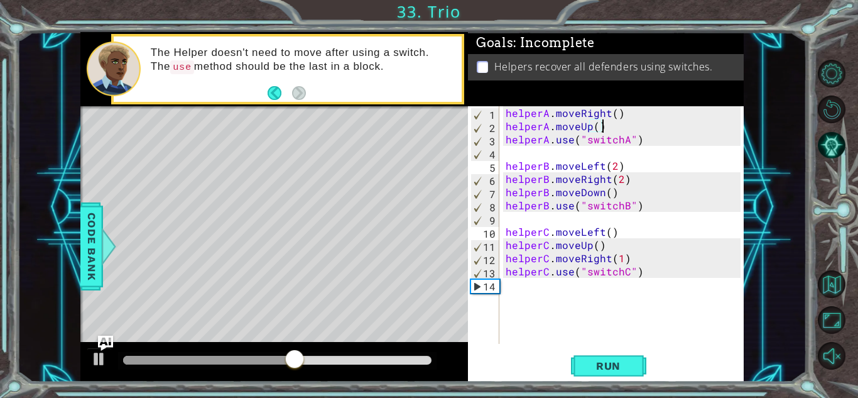
click at [603, 124] on div "helperA . moveRight ( ) helperA . moveUp ( ) helperA . use ( "switchA" ) helper…" at bounding box center [625, 238] width 244 height 264
type textarea "helperA.moveUp()"
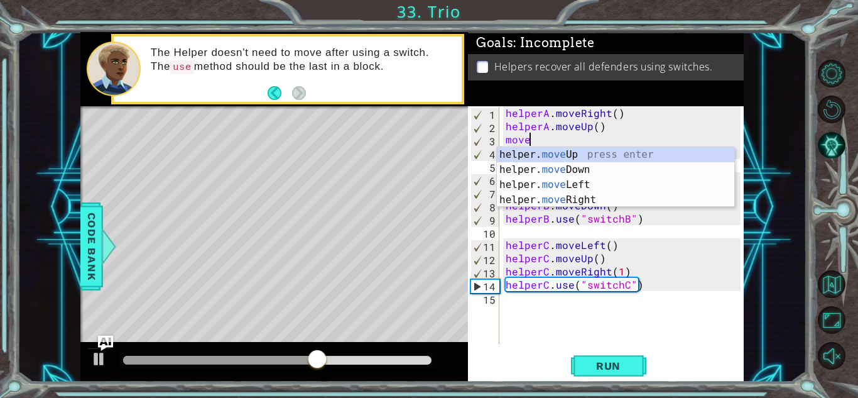
scroll to position [0, 1]
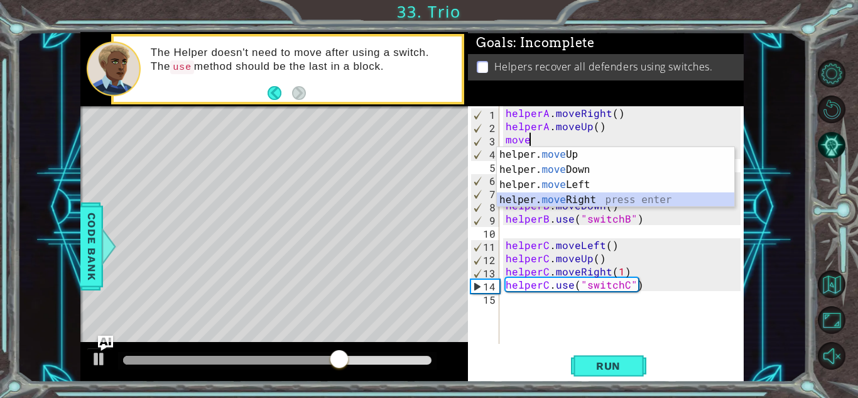
click at [593, 200] on div "helper. move Up press enter helper. move Down press enter helper. move Left pre…" at bounding box center [615, 192] width 237 height 90
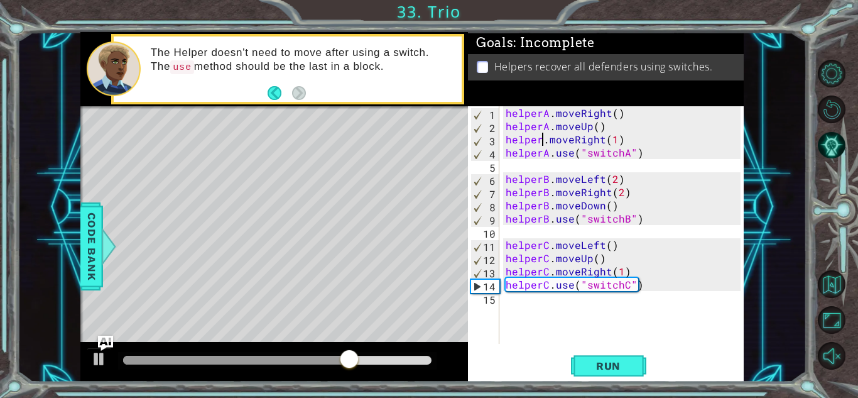
click at [541, 141] on div "helperA . moveRight ( ) helperA . moveUp ( ) helper . moveRight ( 1 ) helperA .…" at bounding box center [625, 238] width 244 height 264
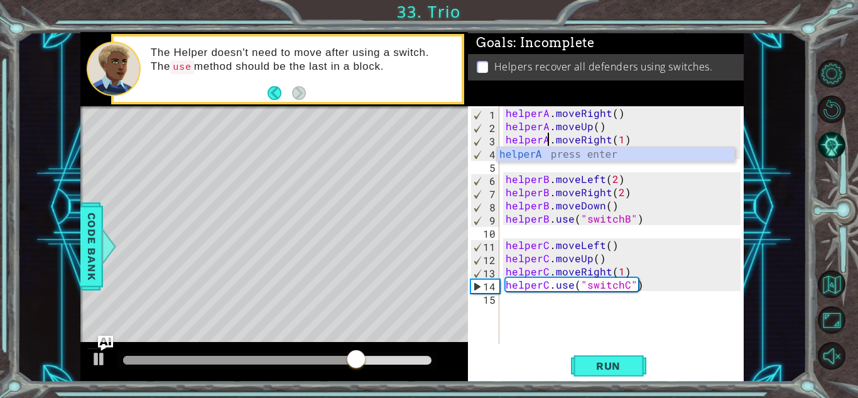
scroll to position [0, 3]
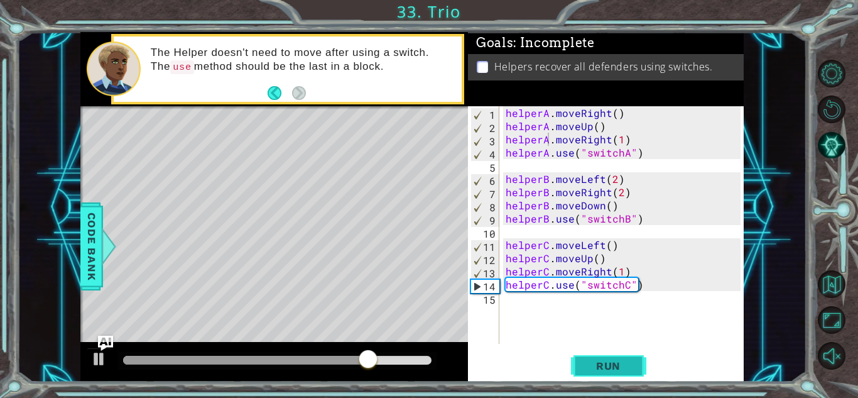
click at [622, 372] on button "Run" at bounding box center [608, 366] width 75 height 28
click at [626, 192] on div "helperA . moveRight ( ) helperA . moveUp ( ) helperA . moveRight ( 1 ) helperA …" at bounding box center [625, 238] width 244 height 264
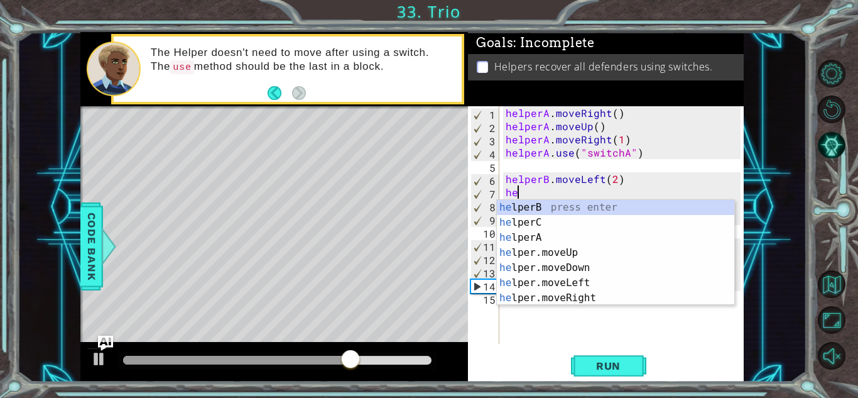
scroll to position [0, 0]
type textarea "h"
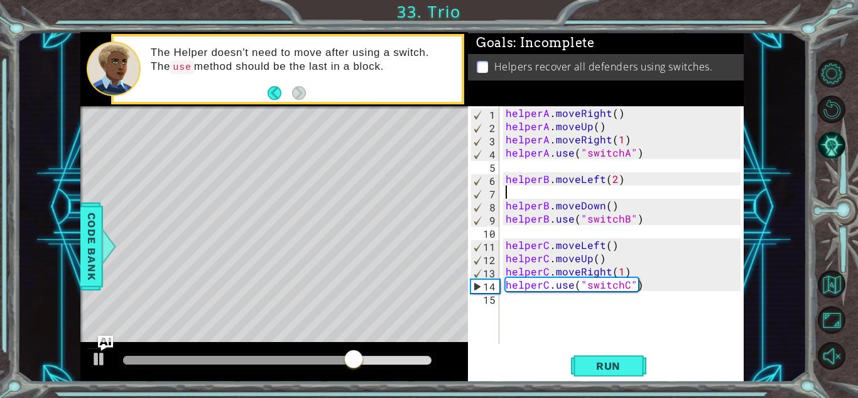
type textarea "helperB.moveLeft(2)"
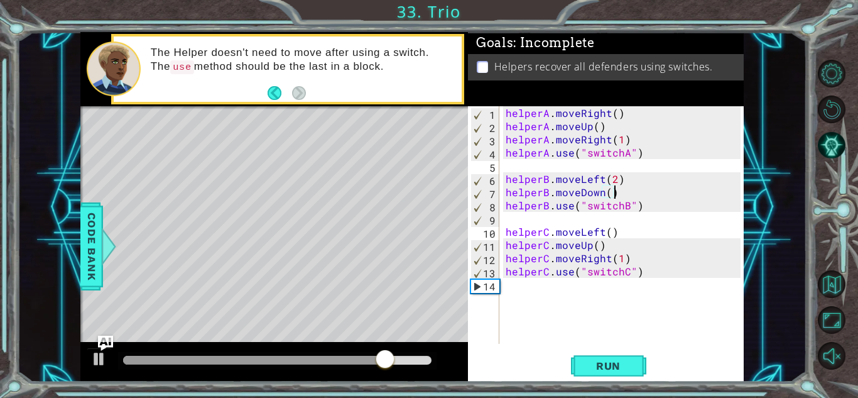
click at [619, 196] on div "helperA . moveRight ( ) helperA . moveUp ( ) helperA . moveRight ( 1 ) helperA …" at bounding box center [625, 238] width 244 height 264
type textarea "helperB.moveDown()"
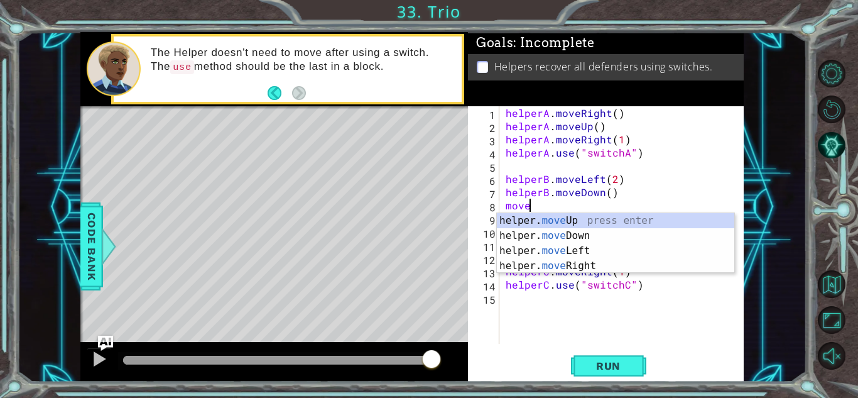
scroll to position [0, 1]
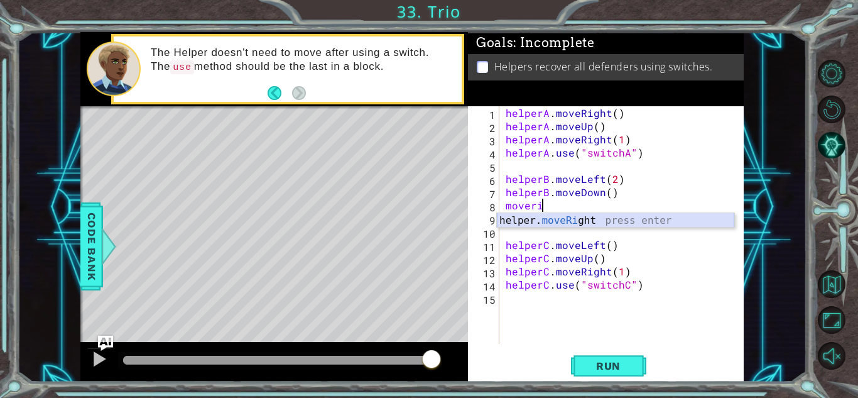
click at [572, 226] on div "helper. moveRi ght press enter" at bounding box center [615, 235] width 237 height 45
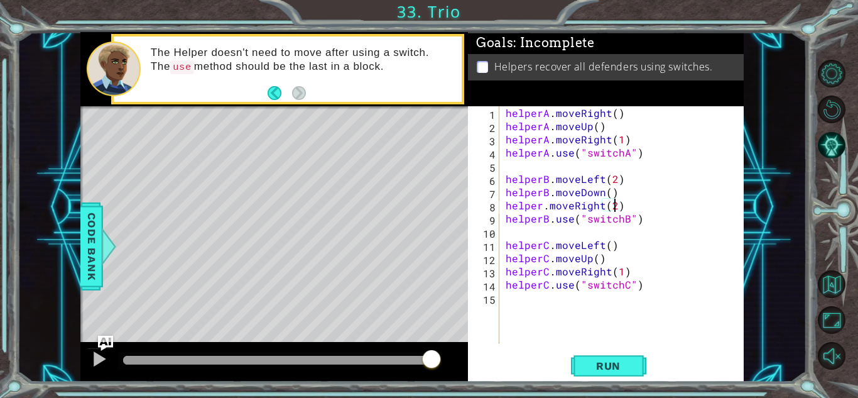
scroll to position [0, 6]
click at [540, 210] on div "helperA . moveRight ( ) helperA . moveUp ( ) helperA . moveRight ( 1 ) helperA …" at bounding box center [625, 238] width 244 height 264
type textarea "helperB.moveRight(2)"
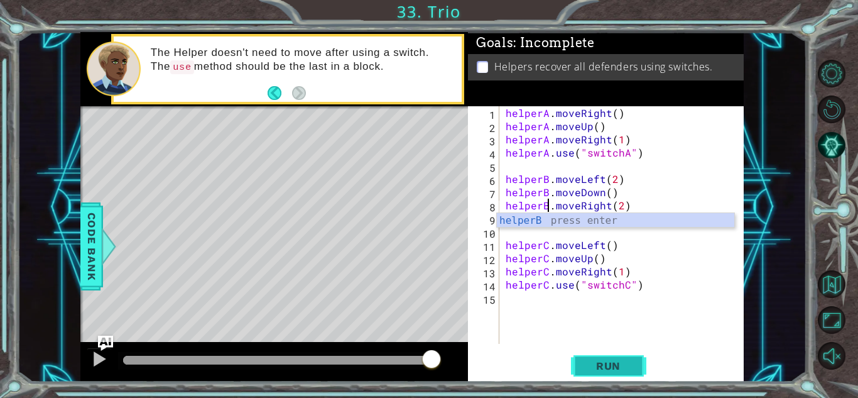
click at [630, 361] on span "Run" at bounding box center [609, 365] width 50 height 13
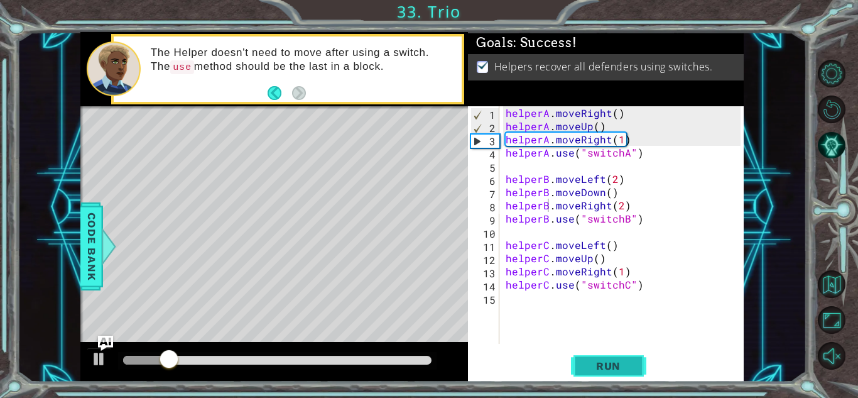
click at [630, 361] on span "Run" at bounding box center [609, 365] width 50 height 13
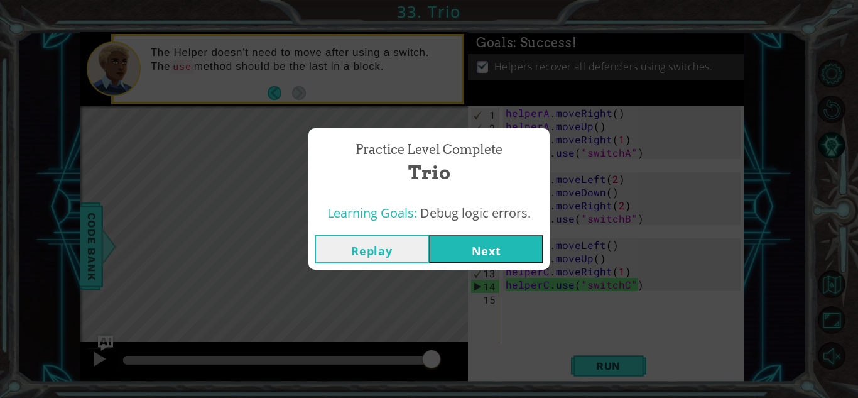
click at [509, 246] on button "Next" at bounding box center [486, 249] width 114 height 28
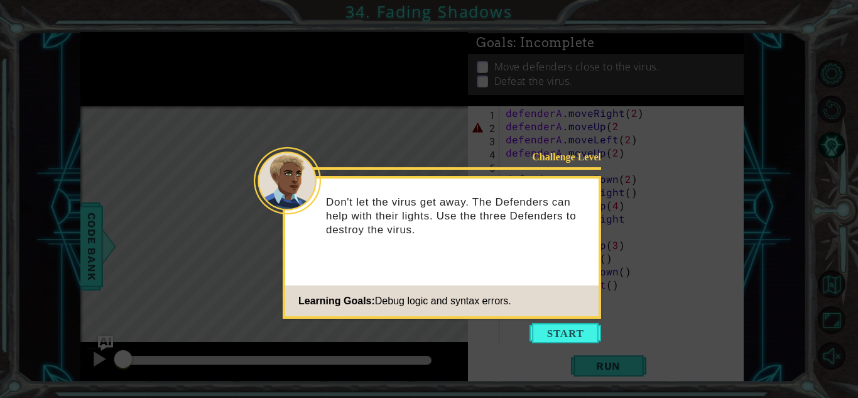
click at [509, 246] on div "Don't let the virus get away. The Defenders can help with their lights. Use the…" at bounding box center [441, 221] width 313 height 77
click at [554, 325] on button "Start" at bounding box center [566, 333] width 72 height 20
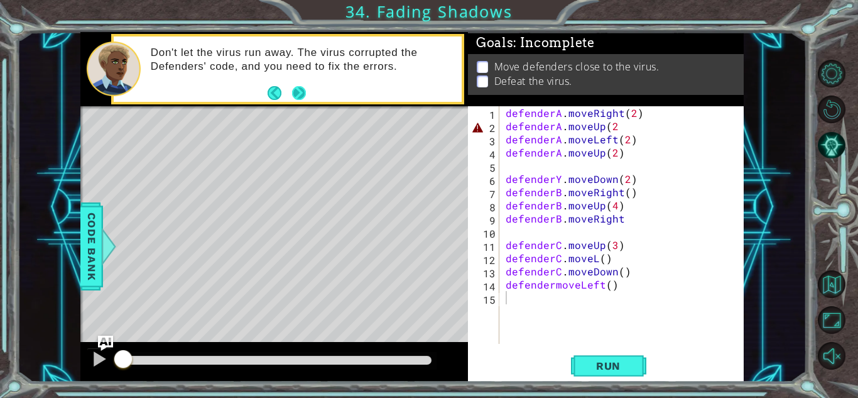
click at [301, 88] on button "Next" at bounding box center [299, 93] width 14 height 14
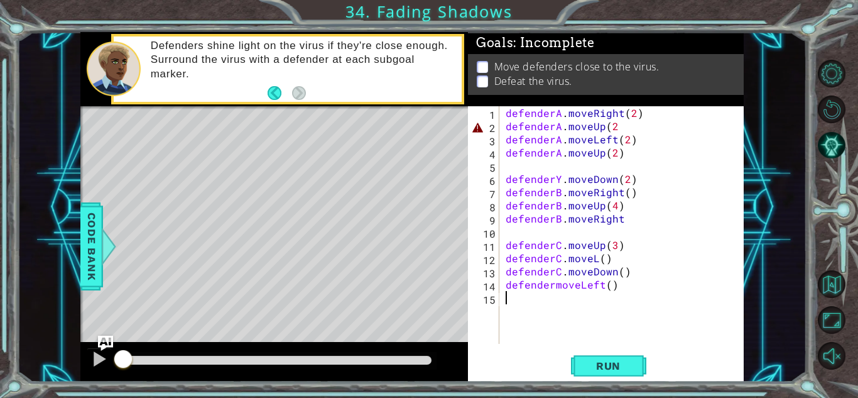
click at [614, 129] on div "defenderA . moveRight ( 2 ) defenderA . moveUp ( 2 defenderA . moveLeft ( 2 ) d…" at bounding box center [625, 238] width 244 height 264
click at [614, 361] on span "Run" at bounding box center [609, 365] width 50 height 13
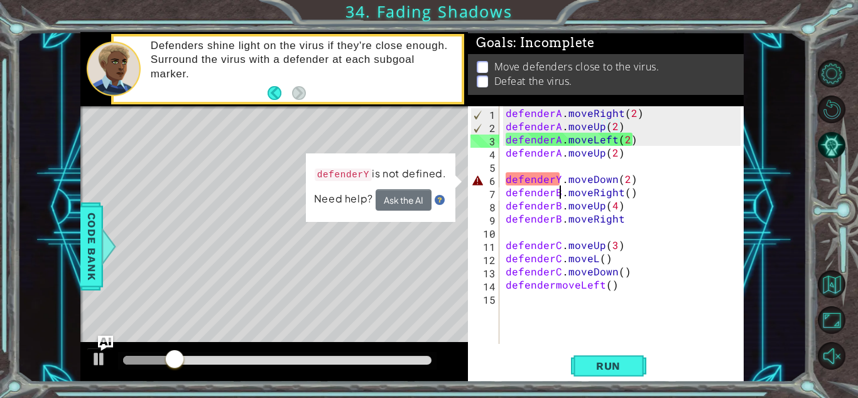
click at [558, 188] on div "defenderA . moveRight ( 2 ) defenderA . moveUp ( 2 ) defenderA . moveLeft ( 2 )…" at bounding box center [625, 238] width 244 height 264
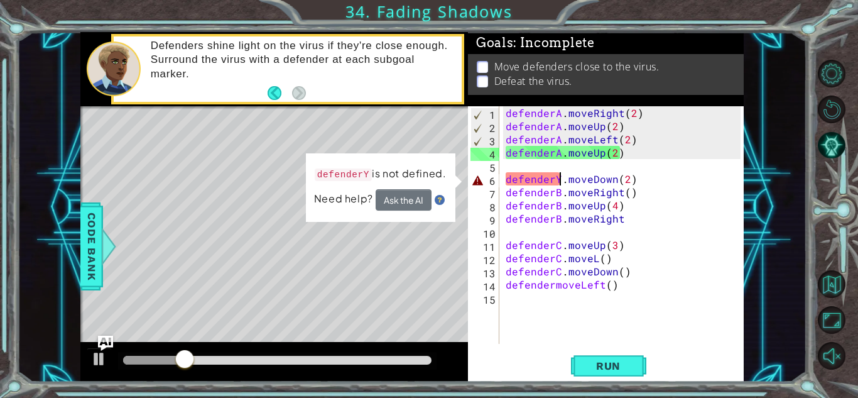
click at [558, 182] on div "defenderA . moveRight ( 2 ) defenderA . moveUp ( 2 ) defenderA . moveLeft ( 2 )…" at bounding box center [625, 238] width 244 height 264
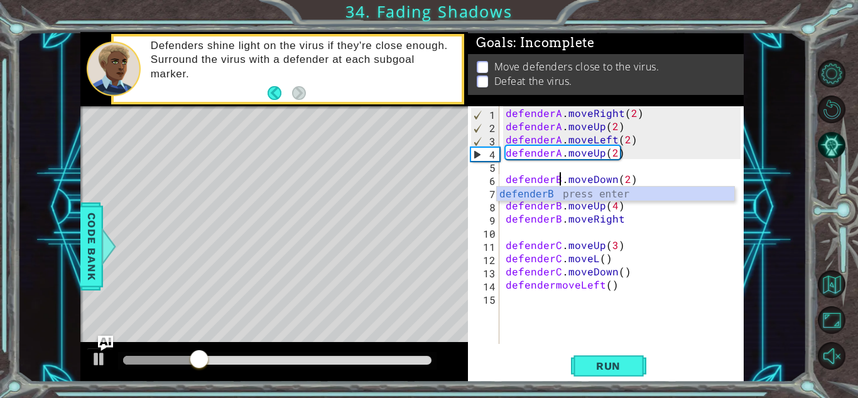
scroll to position [0, 3]
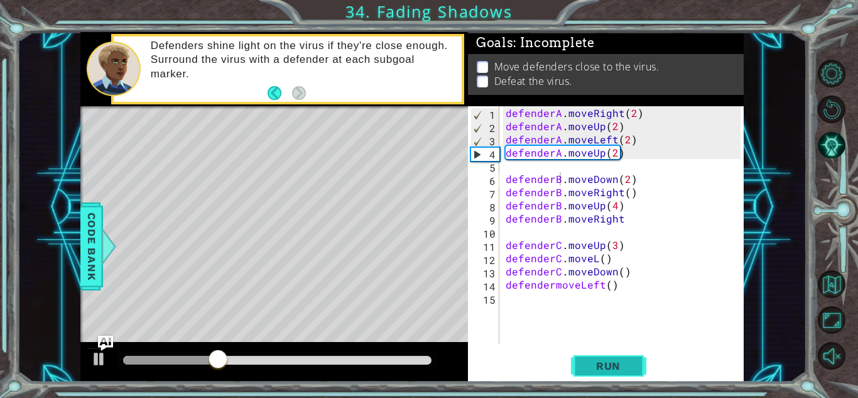
click at [609, 361] on span "Run" at bounding box center [609, 365] width 50 height 13
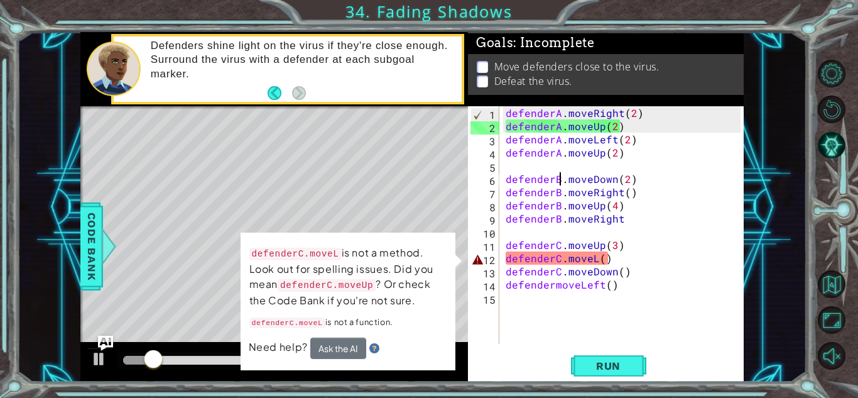
click at [593, 263] on div "defenderA . moveRight ( 2 ) defenderA . moveUp ( 2 ) defenderA . moveLeft ( 2 )…" at bounding box center [625, 238] width 244 height 264
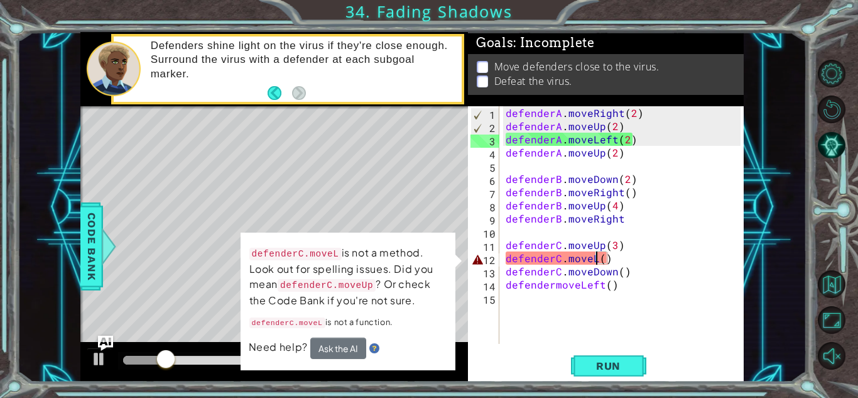
click at [597, 263] on div "defenderA . moveRight ( 2 ) defenderA . moveUp ( 2 ) defenderA . moveLeft ( 2 )…" at bounding box center [625, 238] width 244 height 264
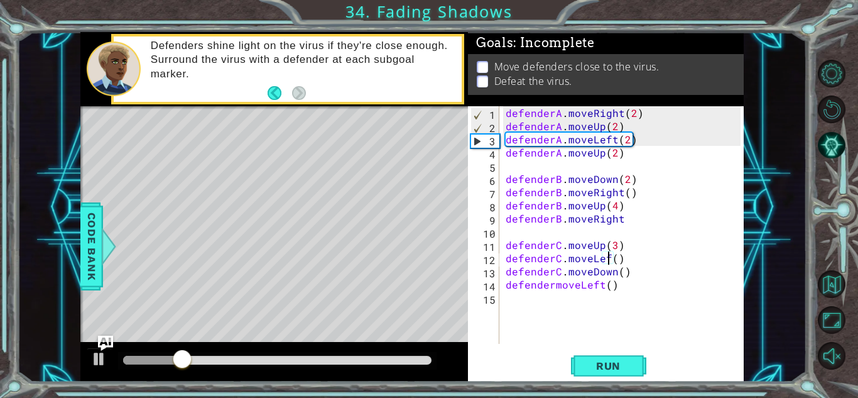
scroll to position [0, 6]
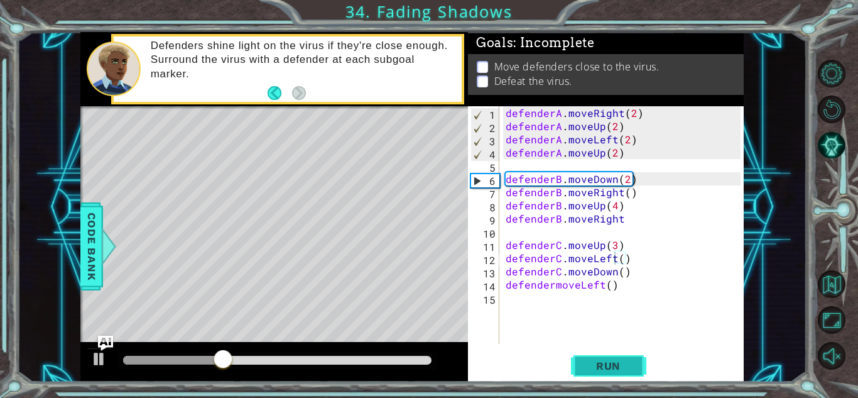
click at [606, 362] on span "Run" at bounding box center [609, 365] width 50 height 13
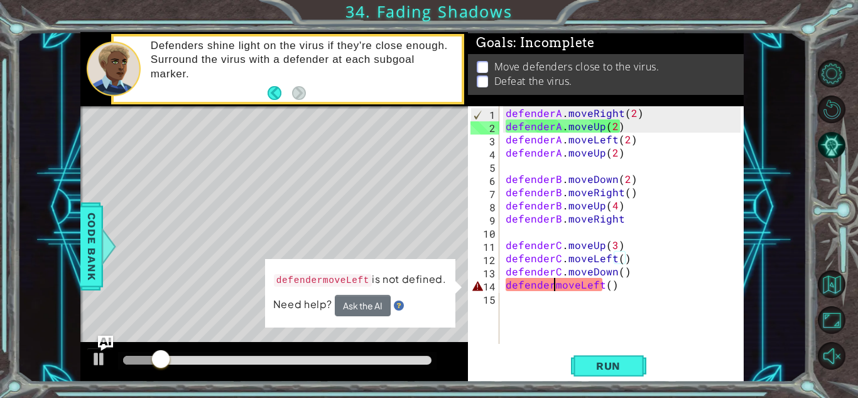
click at [551, 290] on div "defenderA . moveRight ( 2 ) defenderA . moveUp ( 2 ) defenderA . moveLeft ( 2 )…" at bounding box center [625, 238] width 244 height 264
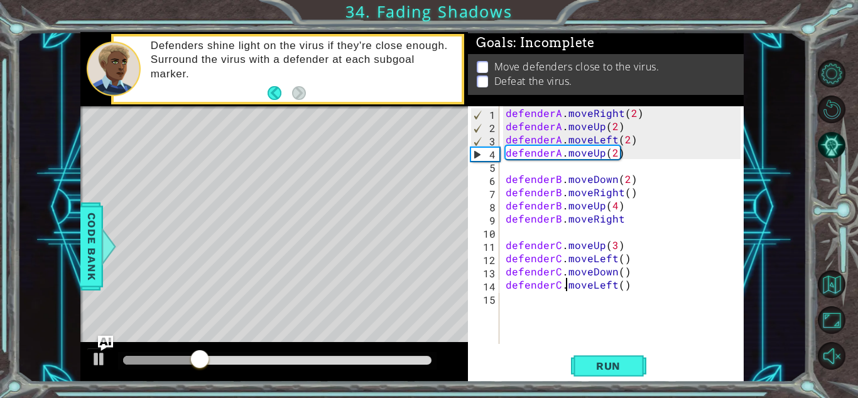
scroll to position [0, 4]
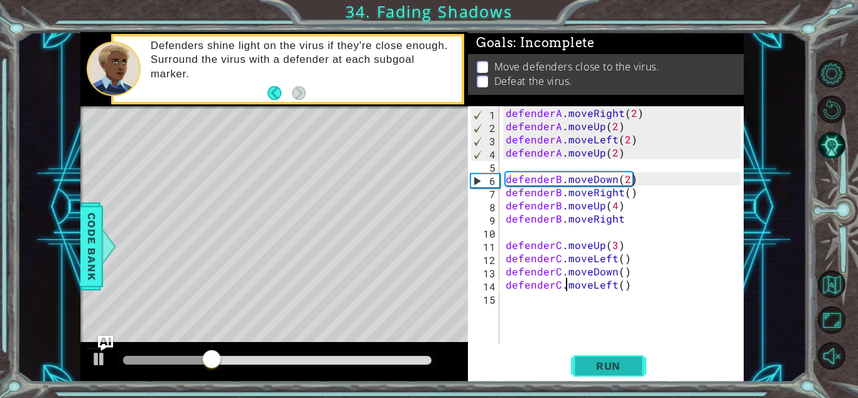
type textarea "defenderC.moveLeft()"
click at [604, 363] on span "Run" at bounding box center [609, 365] width 50 height 13
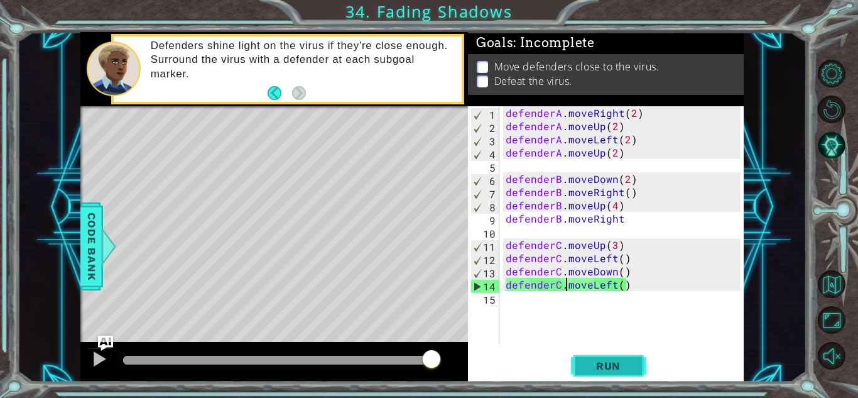
click at [604, 363] on span "Run" at bounding box center [609, 365] width 50 height 13
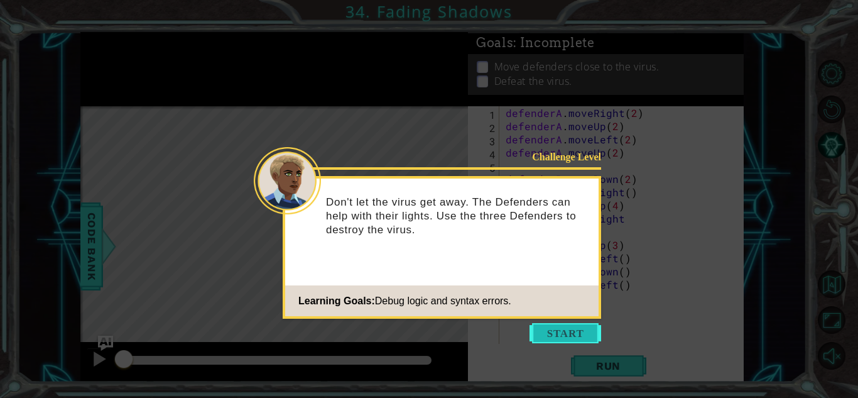
click at [563, 334] on button "Start" at bounding box center [566, 333] width 72 height 20
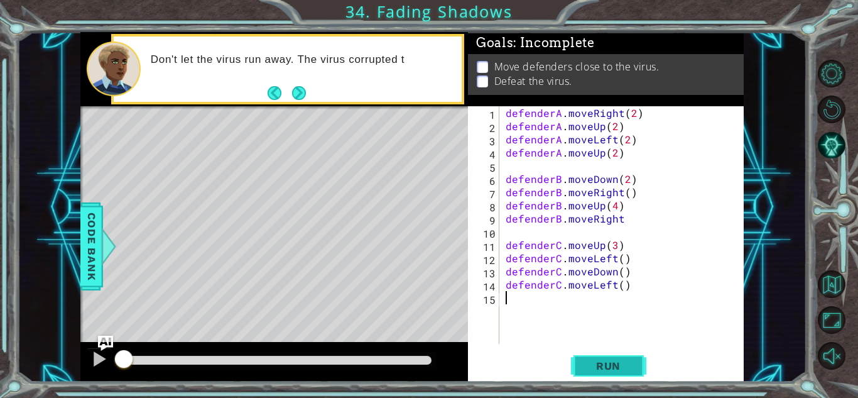
click at [602, 372] on button "Run" at bounding box center [608, 366] width 75 height 28
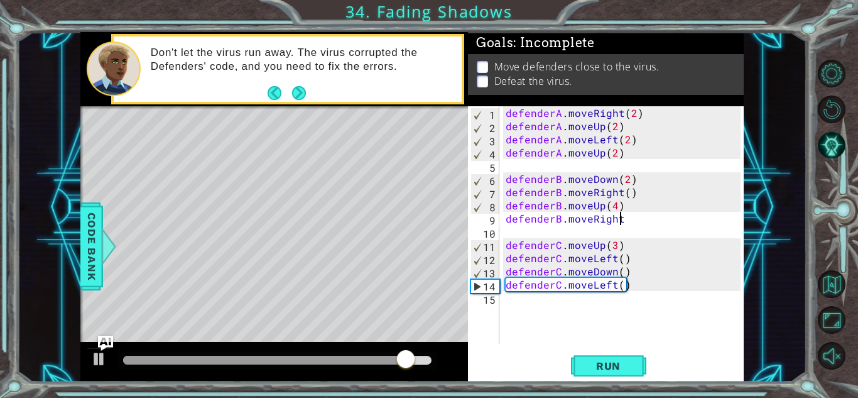
click at [621, 218] on div "defenderA . moveRight ( 2 ) defenderA . moveUp ( 2 ) defenderA . moveLeft ( 2 )…" at bounding box center [625, 238] width 244 height 264
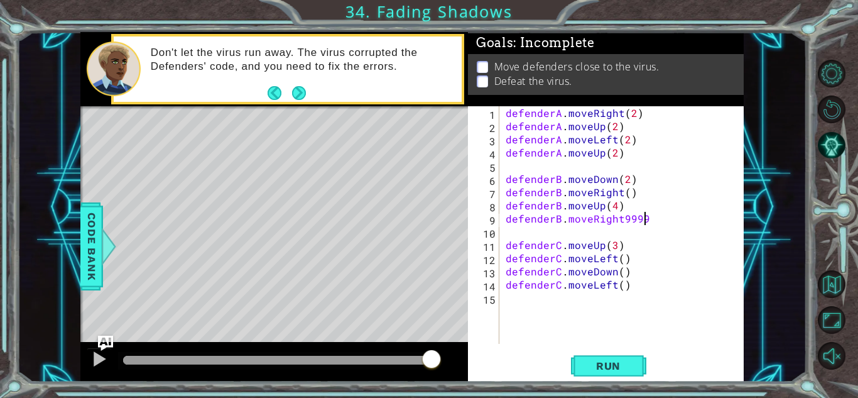
scroll to position [0, 8]
click at [647, 224] on div "defenderA . moveRight ( 2 ) defenderA . moveUp ( 2 ) defenderA . moveLeft ( 2 )…" at bounding box center [625, 238] width 244 height 264
click at [601, 366] on span "Run" at bounding box center [609, 365] width 50 height 13
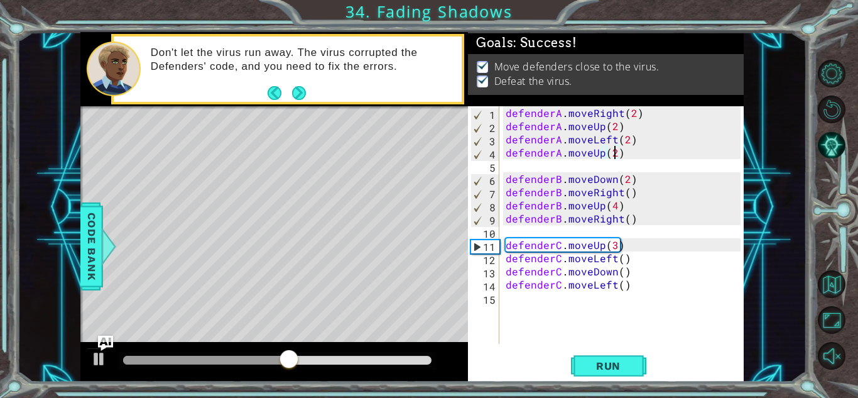
click at [612, 158] on div "defenderA . moveRight ( 2 ) defenderA . moveUp ( 2 ) defenderA . moveLeft ( 2 )…" at bounding box center [625, 238] width 244 height 264
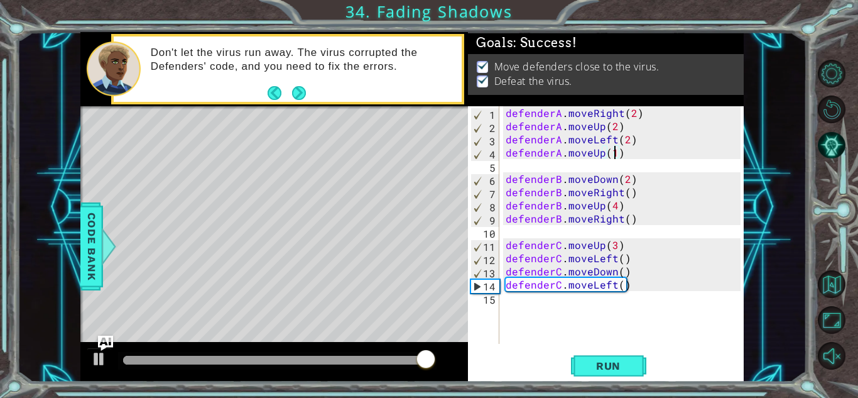
type textarea "defenderA.moveUp(1)"
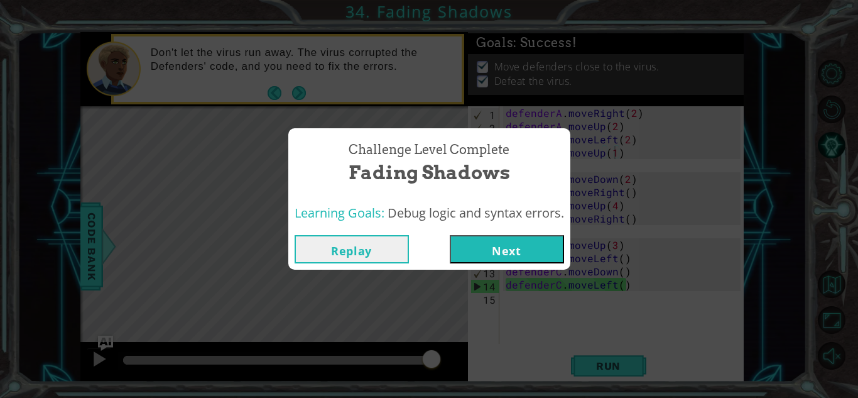
click at [536, 243] on button "Next" at bounding box center [507, 249] width 114 height 28
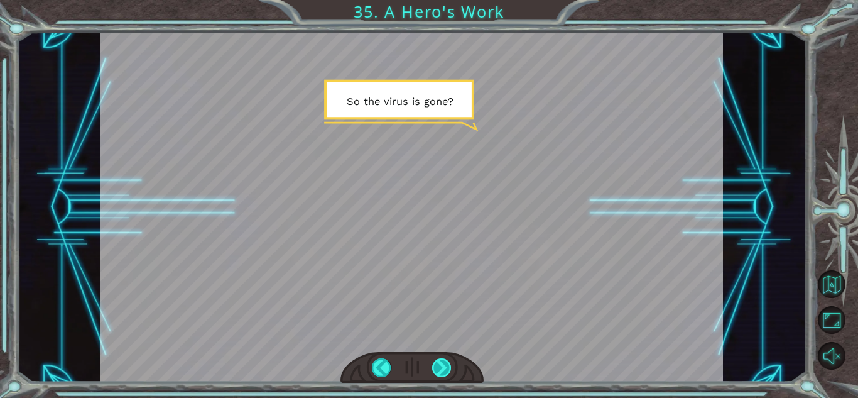
click at [437, 364] on div at bounding box center [441, 367] width 19 height 19
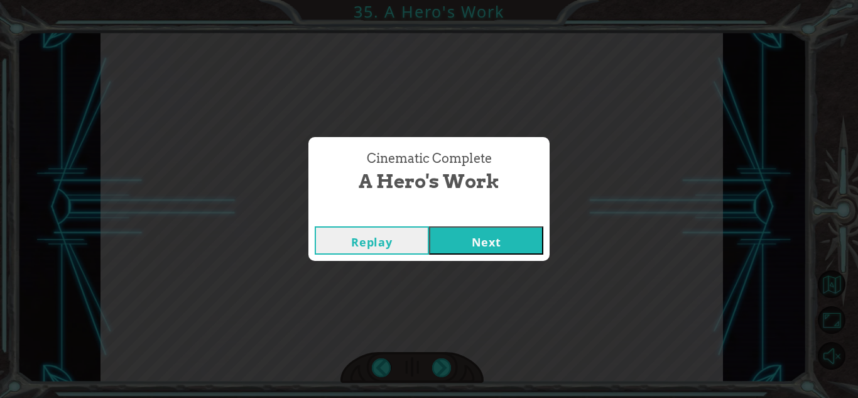
click at [521, 235] on button "Next" at bounding box center [486, 240] width 114 height 28
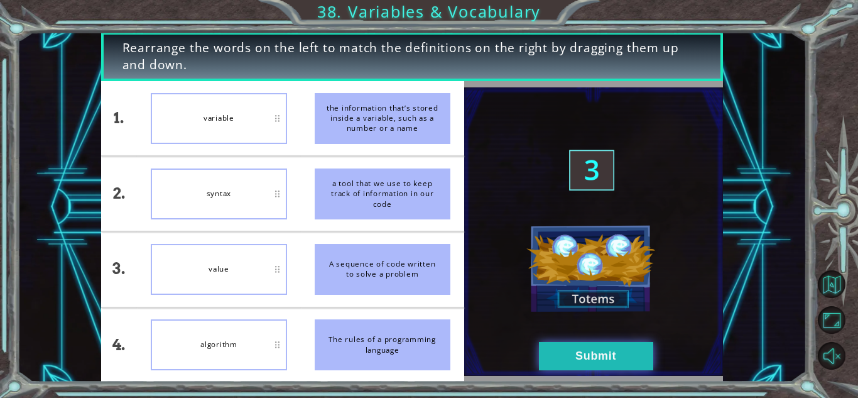
click at [572, 348] on button "Submit" at bounding box center [596, 356] width 114 height 28
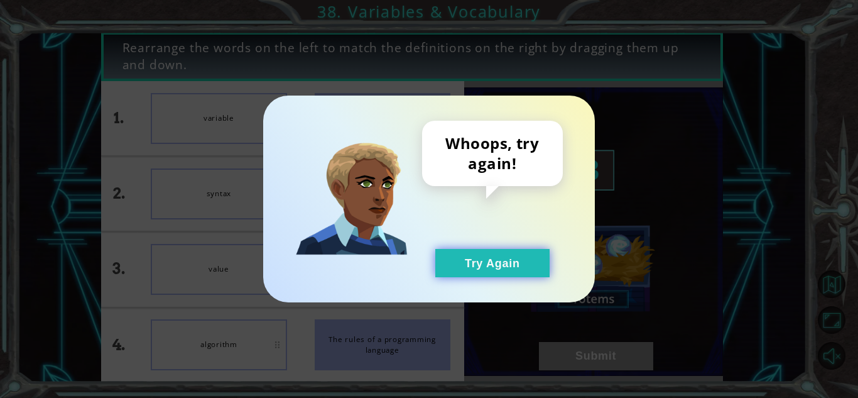
click at [478, 267] on button "Try Again" at bounding box center [492, 263] width 114 height 28
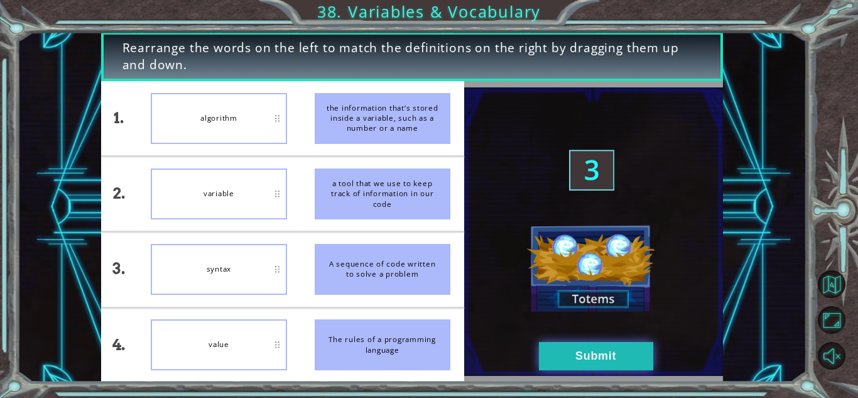
click at [562, 352] on button "Submit" at bounding box center [596, 356] width 114 height 28
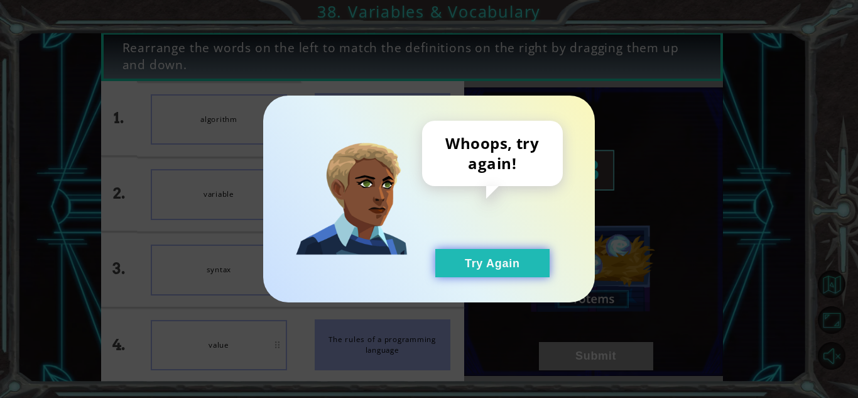
click at [499, 255] on button "Try Again" at bounding box center [492, 263] width 114 height 28
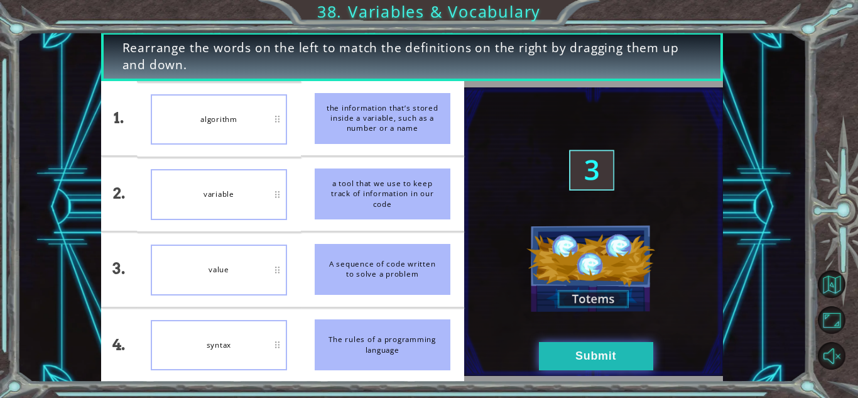
click at [609, 354] on button "Submit" at bounding box center [596, 356] width 114 height 28
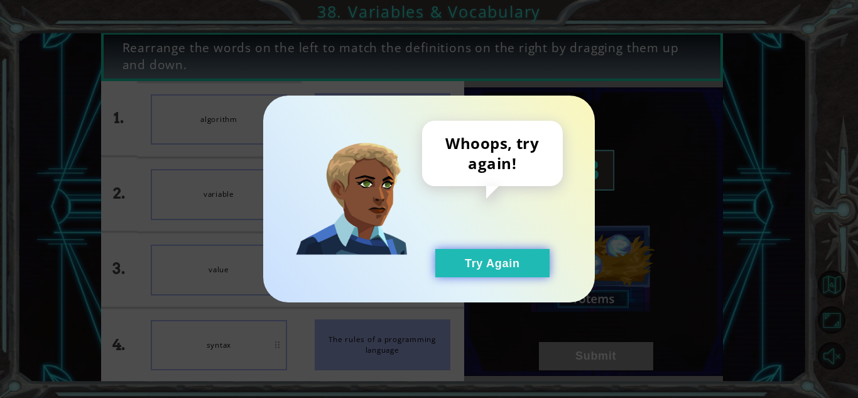
click at [510, 261] on button "Try Again" at bounding box center [492, 263] width 114 height 28
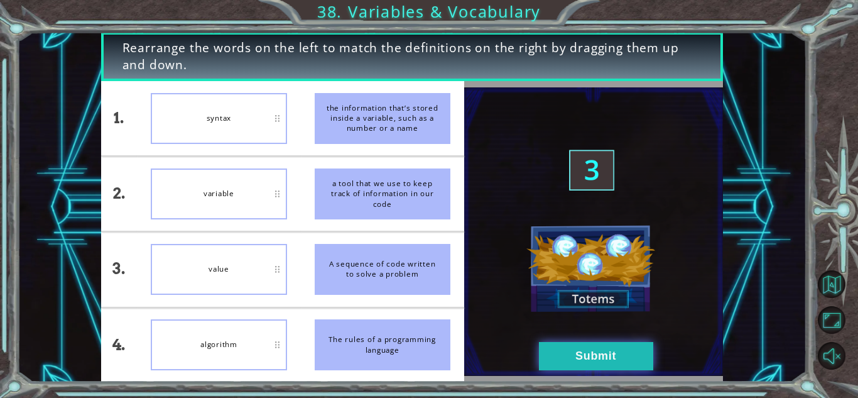
click at [631, 356] on button "Submit" at bounding box center [596, 356] width 114 height 28
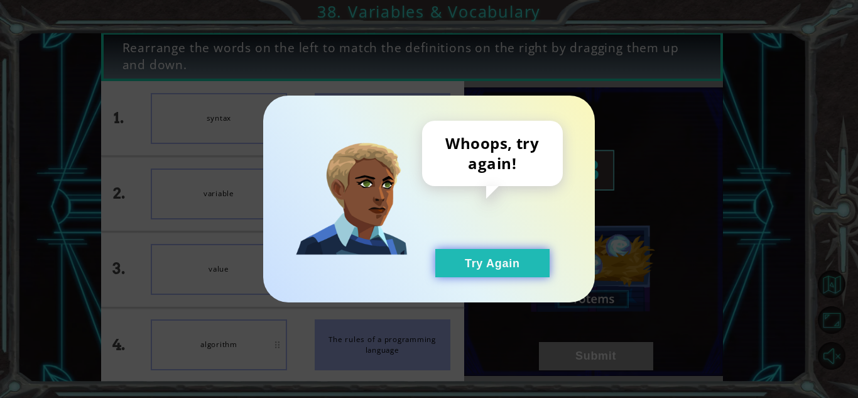
click at [484, 262] on button "Try Again" at bounding box center [492, 263] width 114 height 28
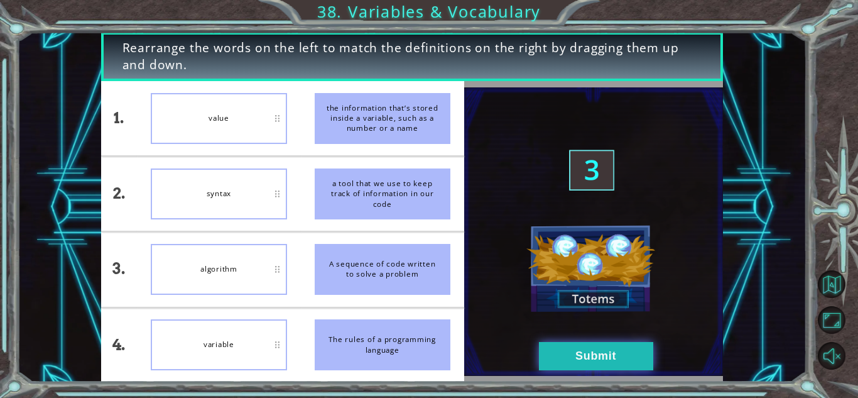
click at [585, 350] on button "Submit" at bounding box center [596, 356] width 114 height 28
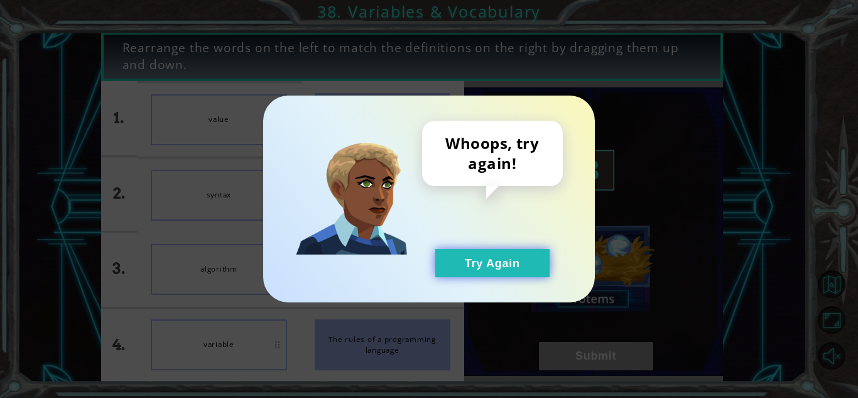
click at [504, 258] on button "Try Again" at bounding box center [492, 263] width 114 height 28
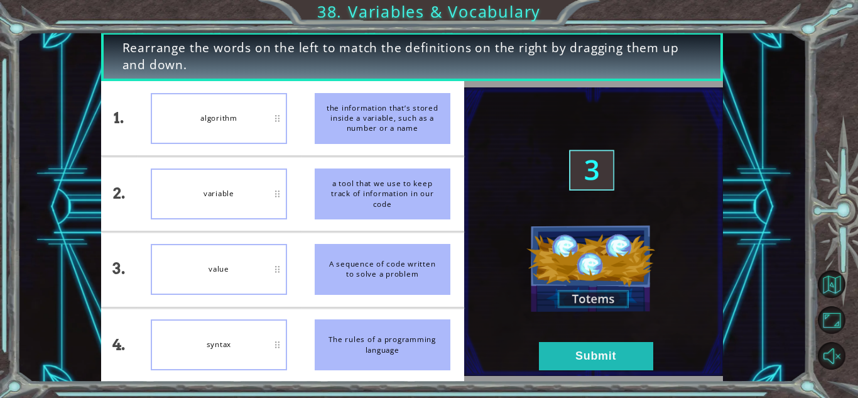
click at [244, 189] on div "variable" at bounding box center [219, 193] width 136 height 51
click at [589, 350] on button "Submit" at bounding box center [596, 356] width 114 height 28
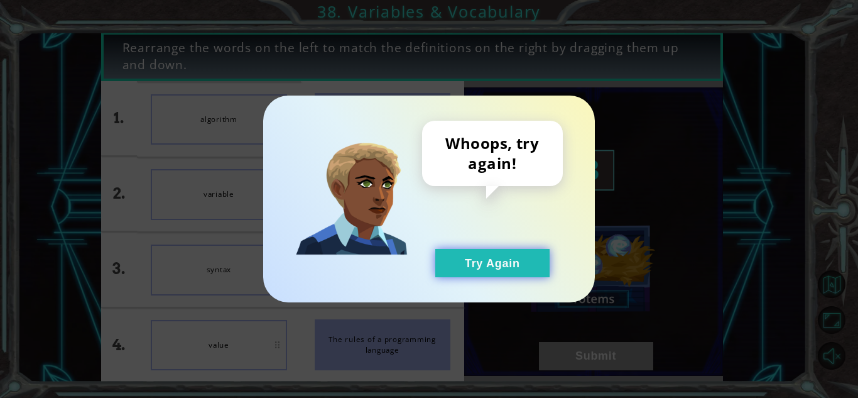
click at [521, 251] on button "Try Again" at bounding box center [492, 263] width 114 height 28
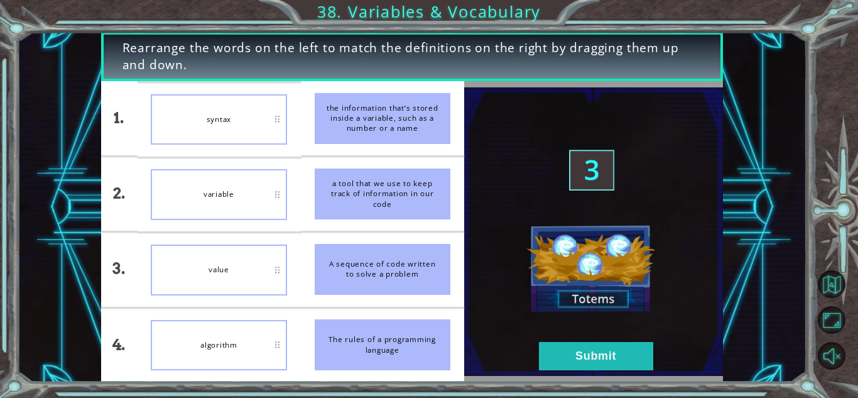
click at [241, 293] on div "value" at bounding box center [219, 269] width 136 height 51
click at [521, 251] on img at bounding box center [593, 231] width 259 height 289
click at [589, 367] on button "Submit" at bounding box center [596, 356] width 114 height 28
click at [612, 367] on button "Submit" at bounding box center [596, 356] width 114 height 28
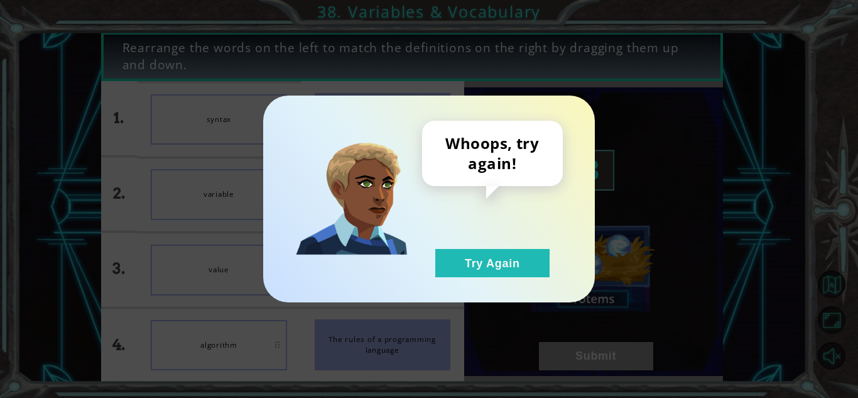
click at [612, 359] on div "Whoops, try again! Try Again" at bounding box center [429, 199] width 858 height 398
click at [513, 266] on button "Try Again" at bounding box center [492, 263] width 114 height 28
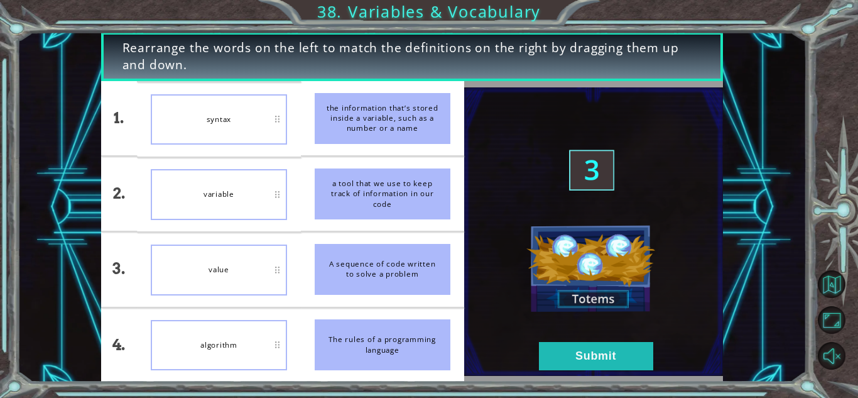
click at [244, 271] on div "value" at bounding box center [219, 269] width 136 height 51
click at [611, 364] on button "Submit" at bounding box center [596, 356] width 114 height 28
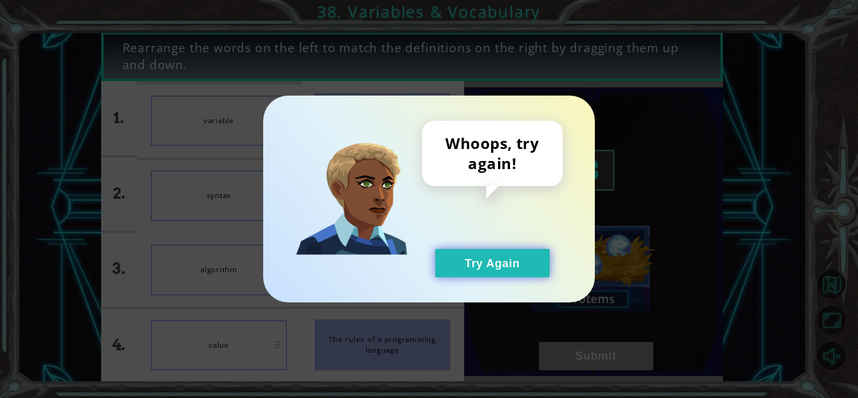
click at [498, 264] on button "Try Again" at bounding box center [492, 263] width 114 height 28
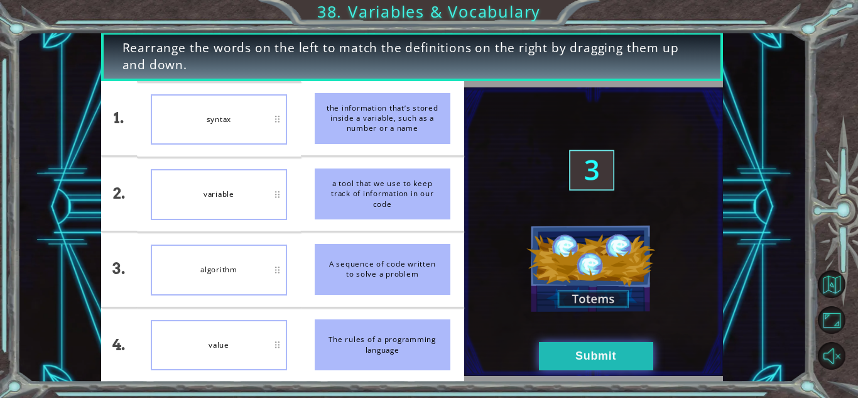
click at [609, 367] on button "Submit" at bounding box center [596, 356] width 114 height 28
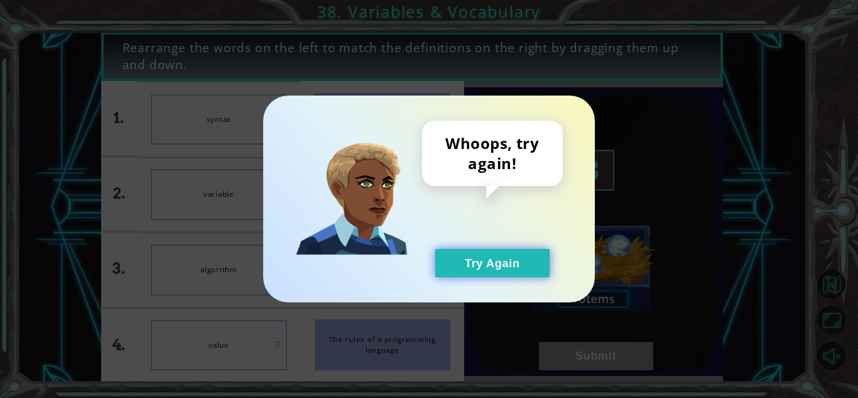
click at [517, 276] on button "Try Again" at bounding box center [492, 263] width 114 height 28
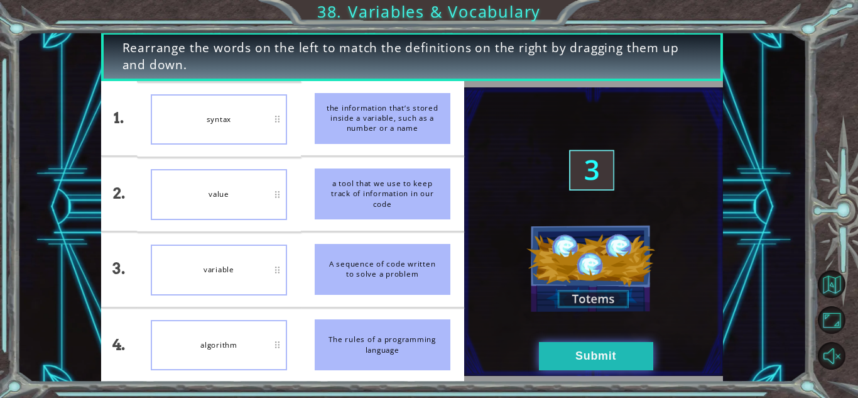
click at [606, 346] on button "Submit" at bounding box center [596, 356] width 114 height 28
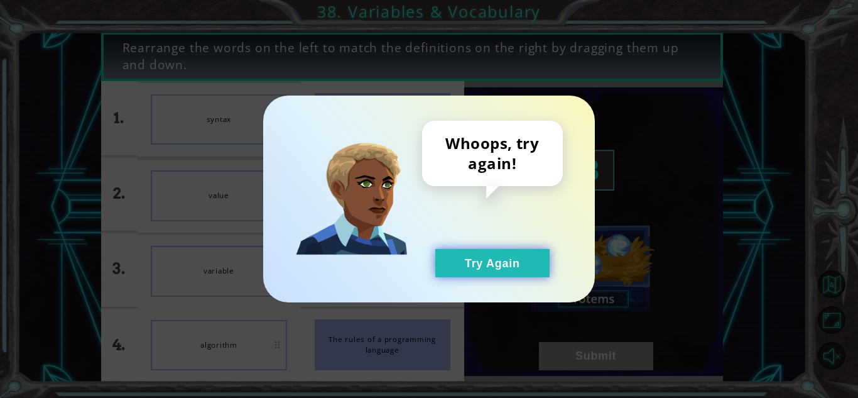
click at [503, 274] on button "Try Again" at bounding box center [492, 263] width 114 height 28
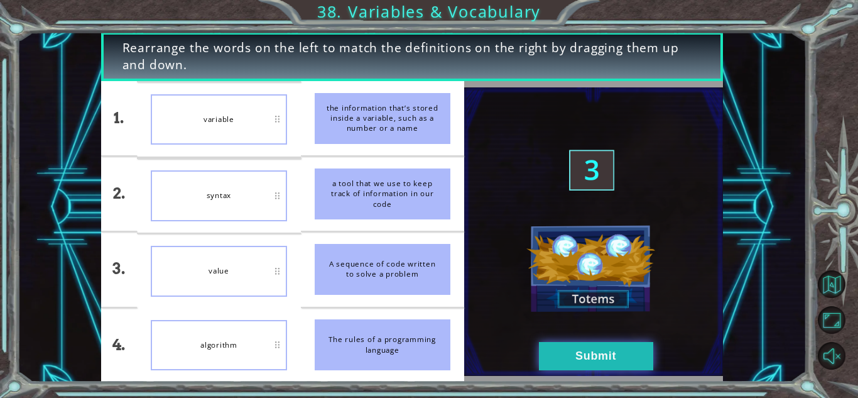
click at [615, 350] on button "Submit" at bounding box center [596, 356] width 114 height 28
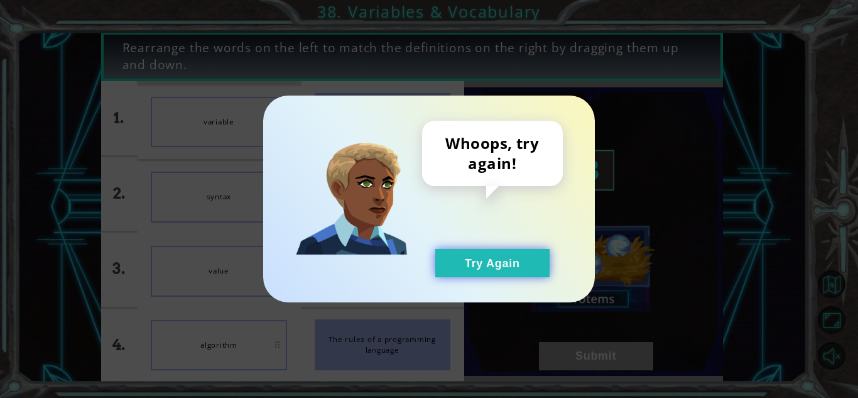
click at [483, 276] on button "Try Again" at bounding box center [492, 263] width 114 height 28
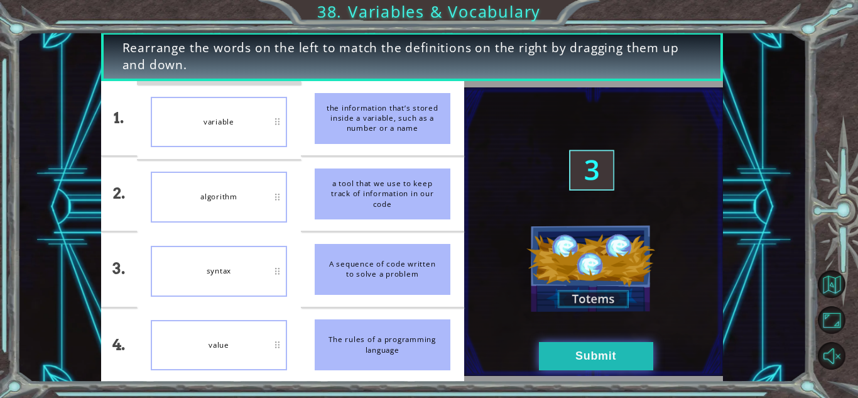
click at [555, 363] on button "Submit" at bounding box center [596, 356] width 114 height 28
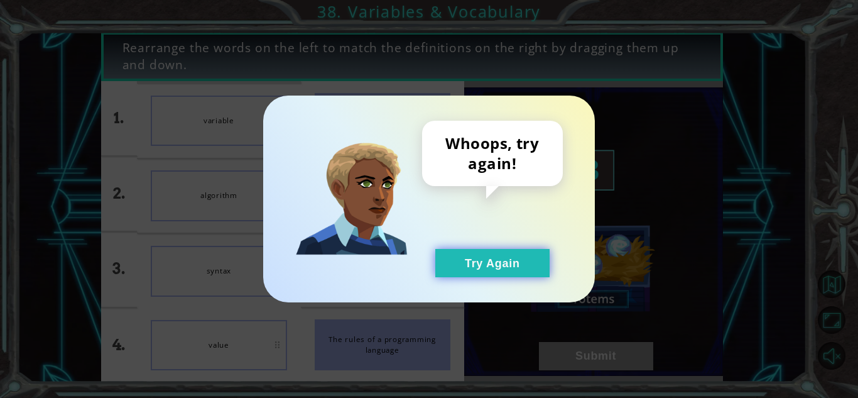
click at [476, 261] on button "Try Again" at bounding box center [492, 263] width 114 height 28
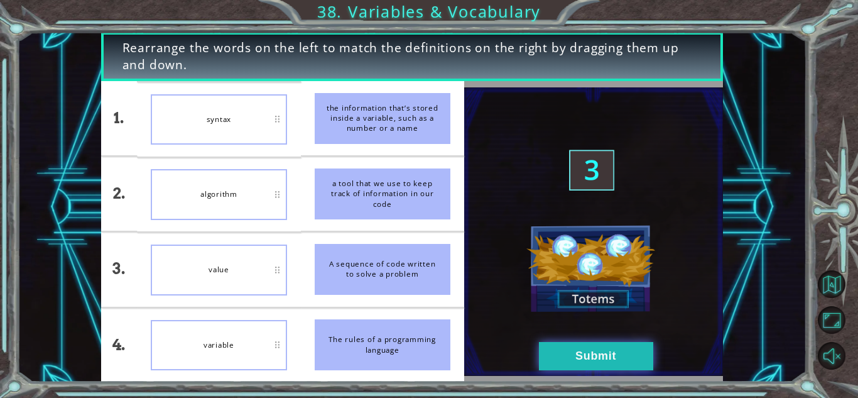
click at [587, 350] on button "Submit" at bounding box center [596, 356] width 114 height 28
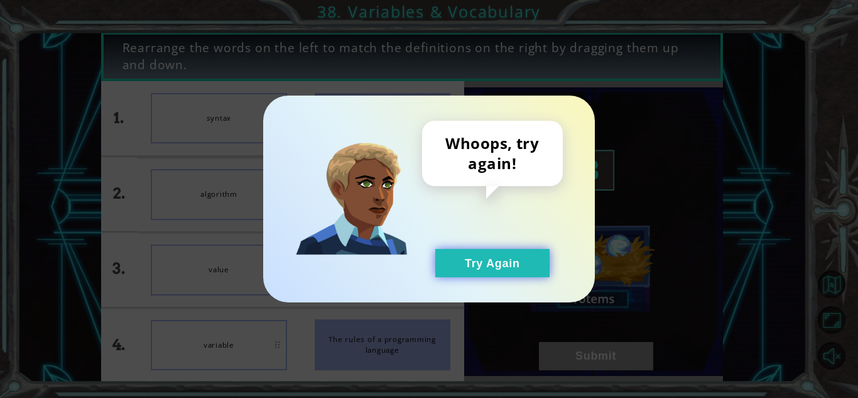
drag, startPoint x: 521, startPoint y: 264, endPoint x: 496, endPoint y: 269, distance: 25.5
click at [496, 269] on button "Try Again" at bounding box center [492, 263] width 114 height 28
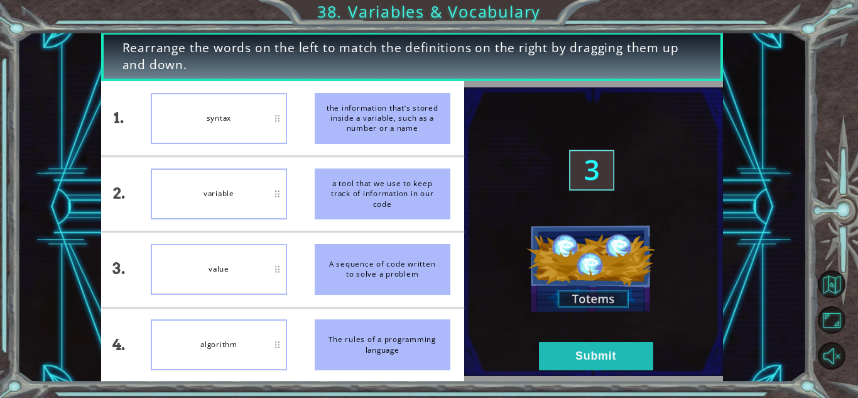
click at [602, 91] on img at bounding box center [593, 231] width 259 height 289
click at [635, 357] on button "Submit" at bounding box center [596, 356] width 114 height 28
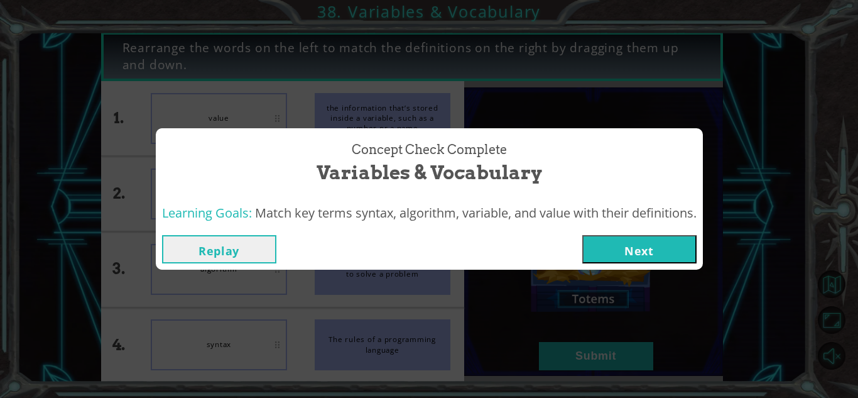
click at [619, 250] on button "Next" at bounding box center [639, 249] width 114 height 28
